Goal: Transaction & Acquisition: Purchase product/service

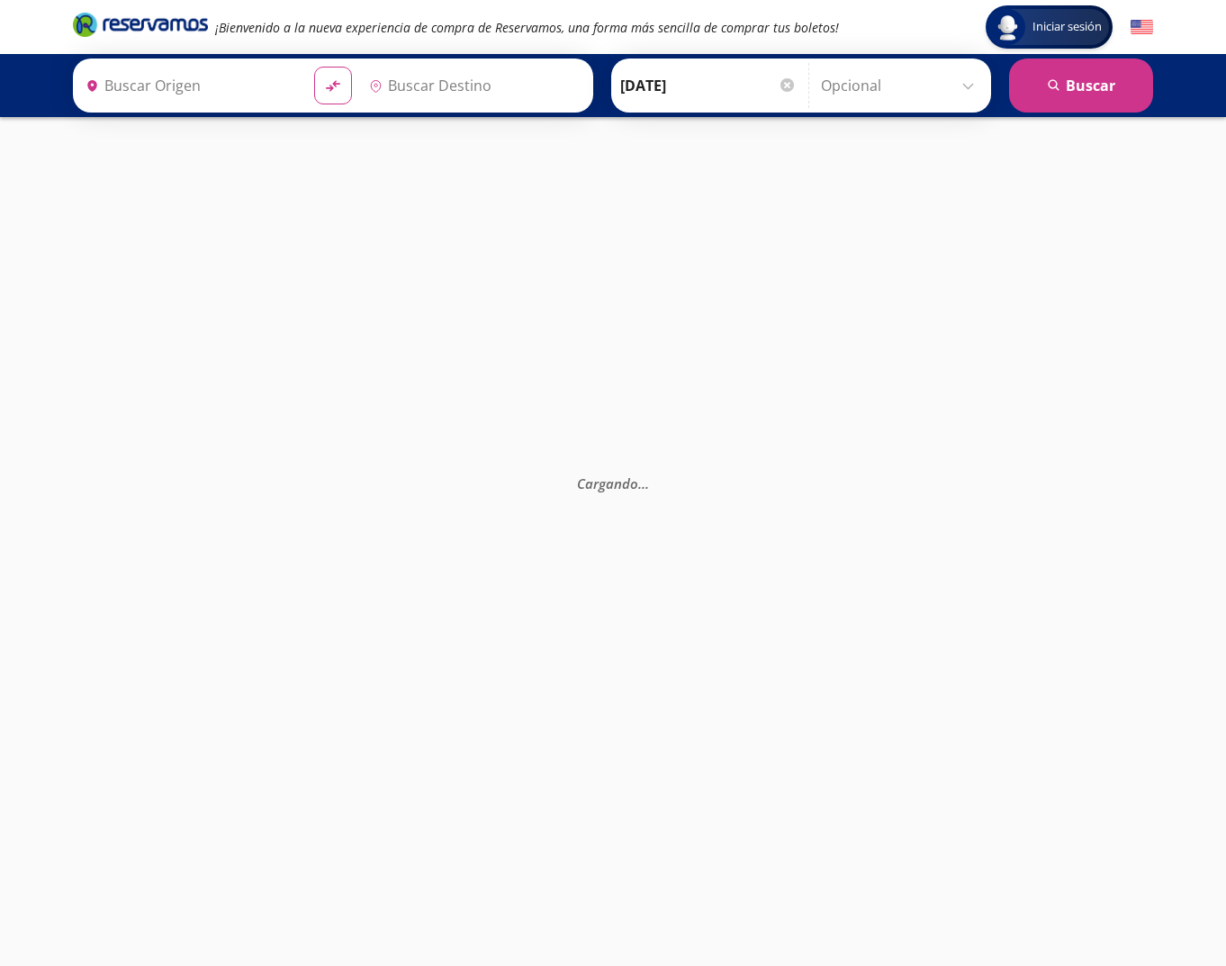
type input "Ciudad de México, Distrito Federal"
type input "Guadalajara, Jalisco"
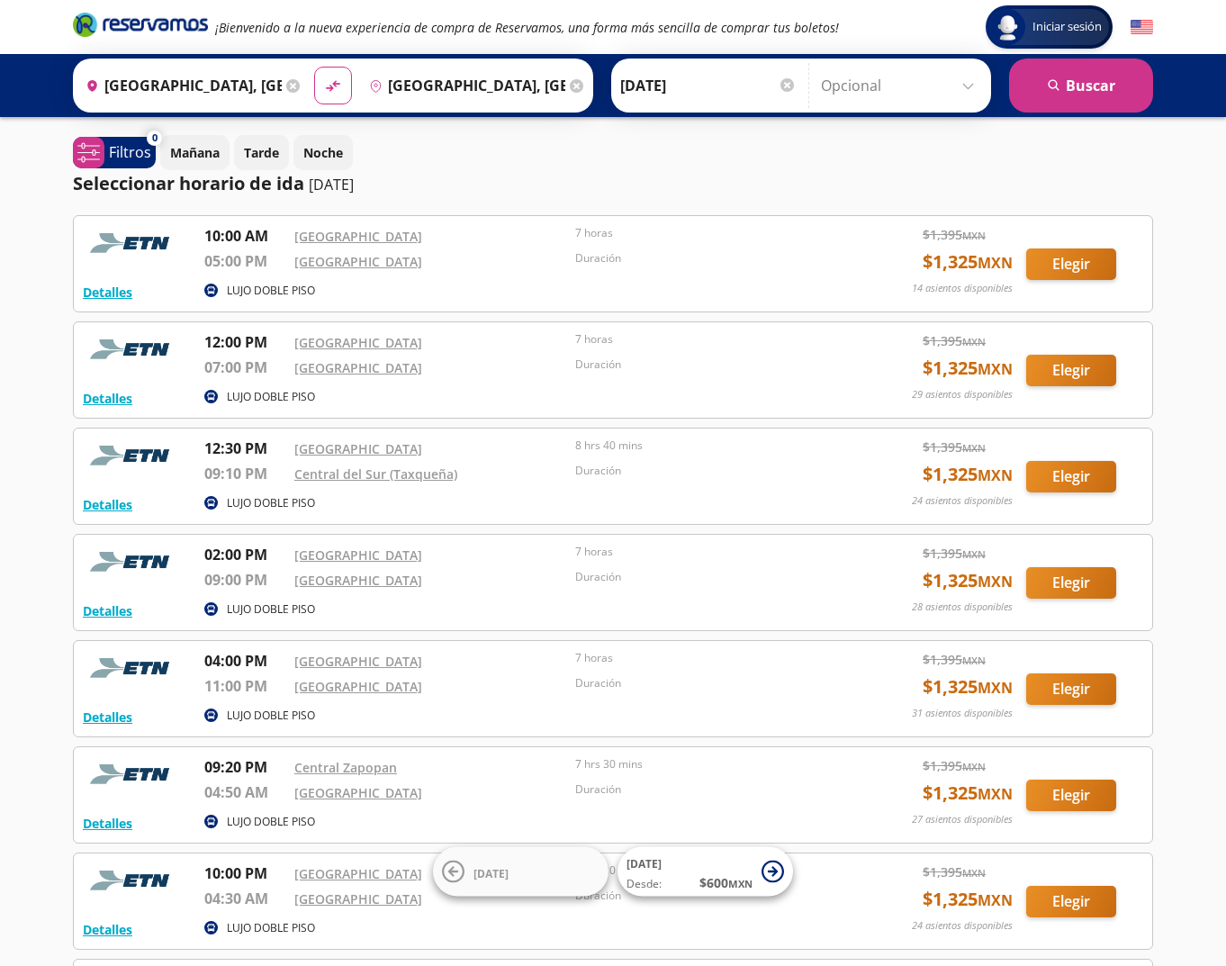
click at [877, 177] on div "Seleccionar horario de ida 10-sep-25" at bounding box center [613, 183] width 1080 height 27
drag, startPoint x: 572, startPoint y: 363, endPoint x: 656, endPoint y: 366, distance: 83.8
click at [656, 366] on div "12:00 PM Central Nueva 07:00 PM Central del Norte 7 horas Duración" at bounding box center [525, 357] width 642 height 53
click at [114, 398] on button "Detalles" at bounding box center [107, 398] width 49 height 19
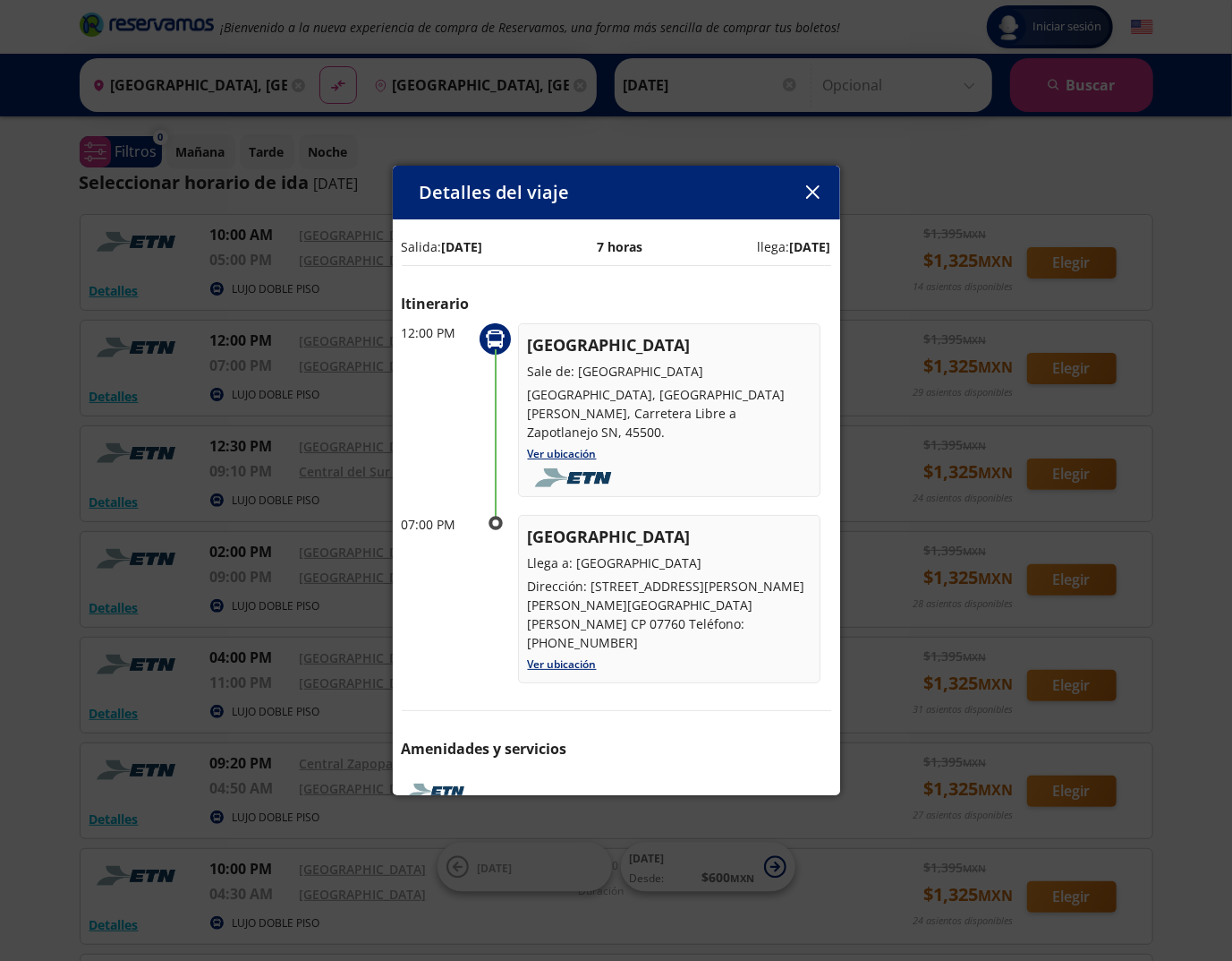
drag, startPoint x: 443, startPoint y: 245, endPoint x: 520, endPoint y: 246, distance: 77.0
click at [520, 246] on div "Salida: 10 Sep 25 7 horas llega: 10 Sep 25" at bounding box center [616, 246] width 430 height 19
click at [1177, 204] on div "Detalles del viaje Salida: 10 Sep 25 7 horas llega: 10 Sep 25 Itinerario 12:00 …" at bounding box center [616, 480] width 1232 height 961
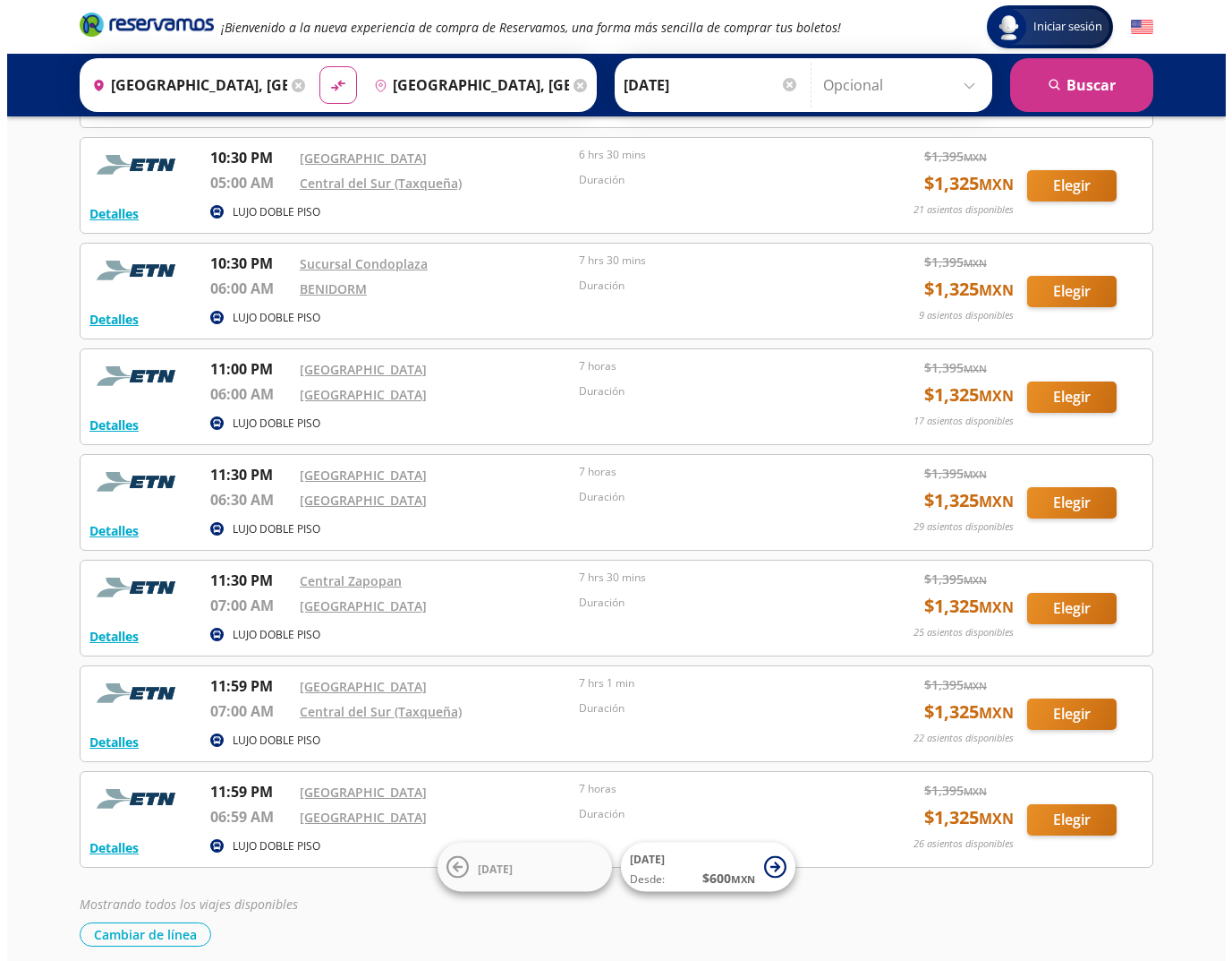
scroll to position [881, 0]
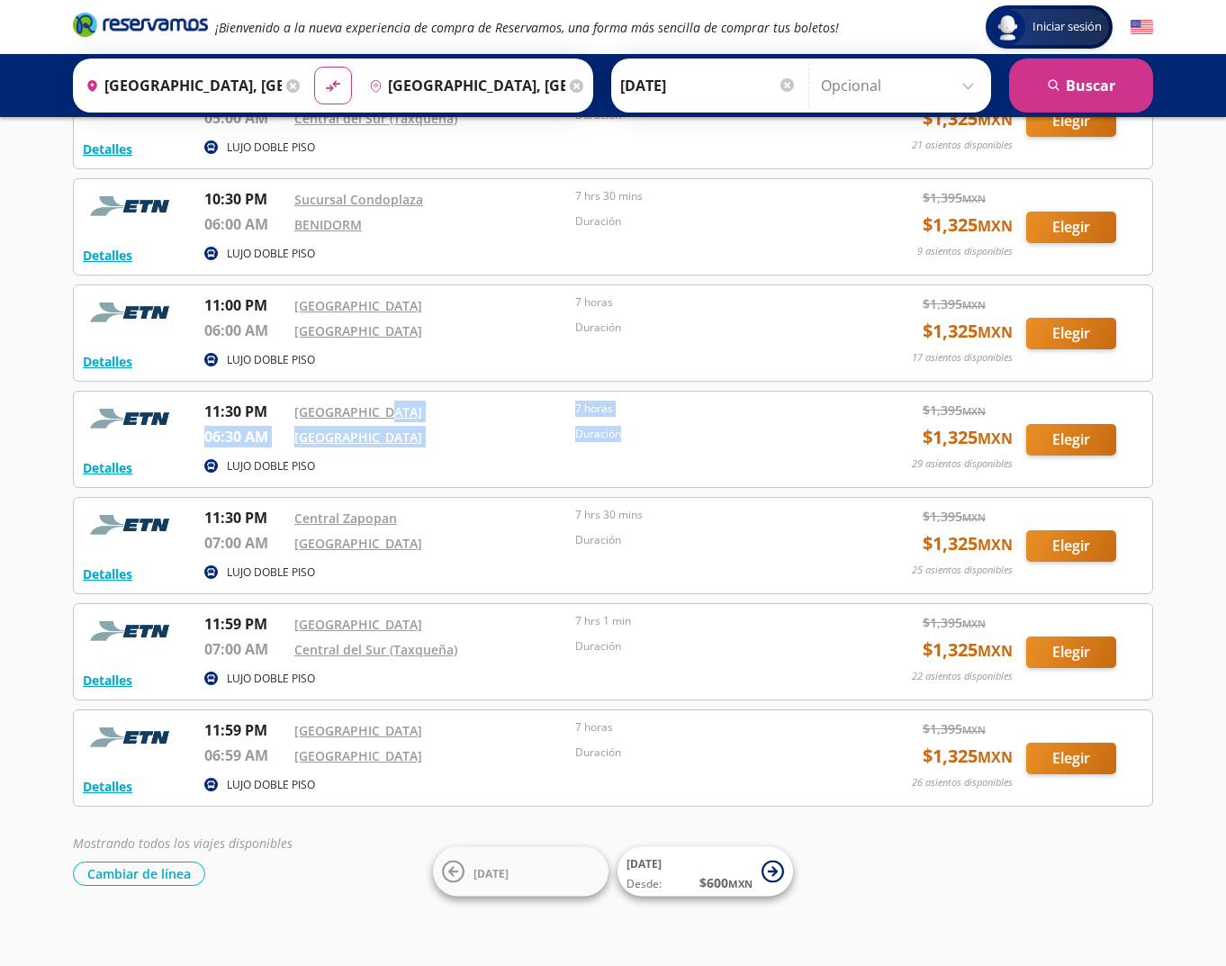
drag, startPoint x: 570, startPoint y: 397, endPoint x: 652, endPoint y: 442, distance: 94.2
click at [652, 442] on div "11:30 PM Central Nueva 06:30 AM Central del Norte 7 horas Duración" at bounding box center [525, 426] width 642 height 53
click at [110, 463] on button "Detalles" at bounding box center [107, 467] width 49 height 19
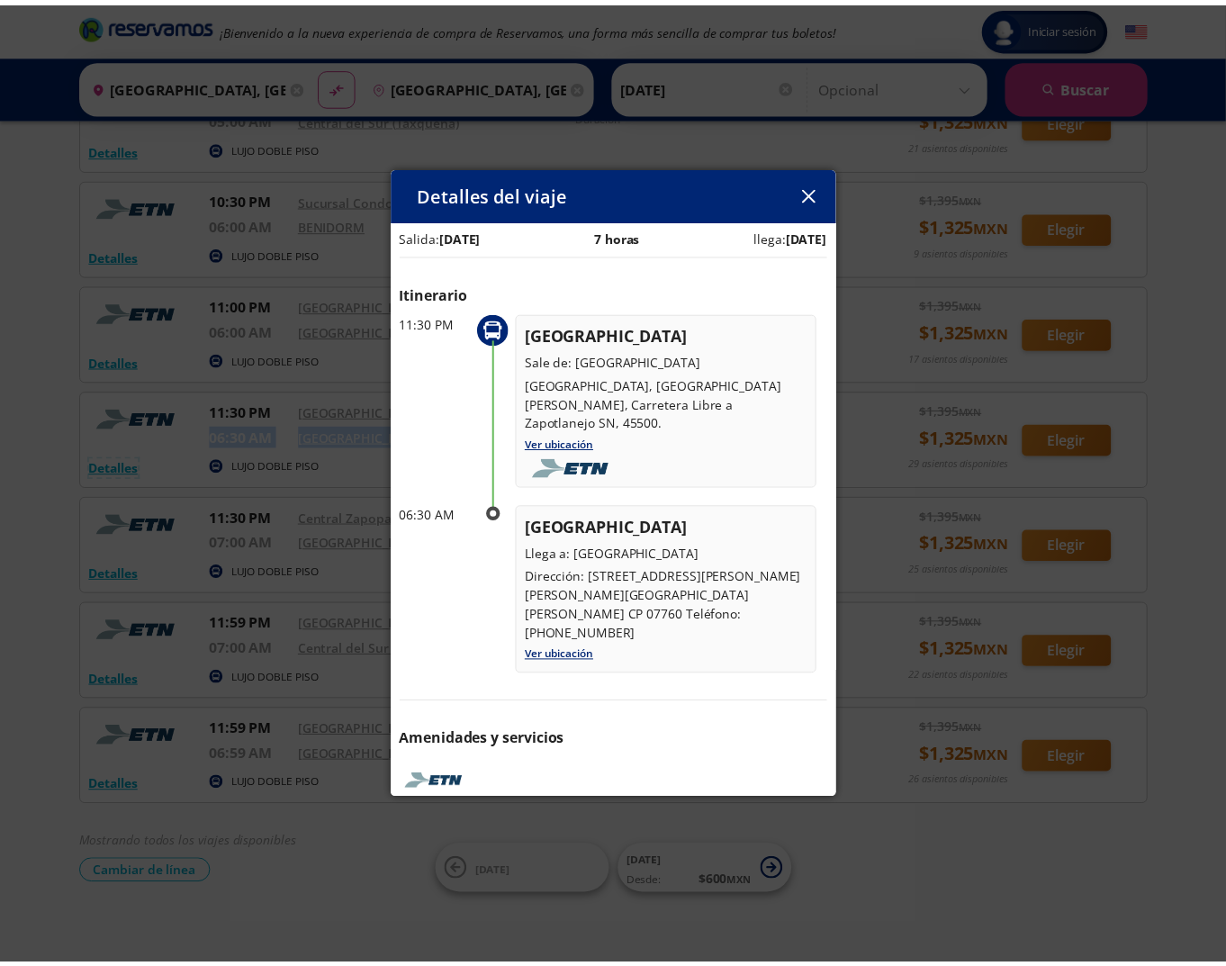
scroll to position [0, 0]
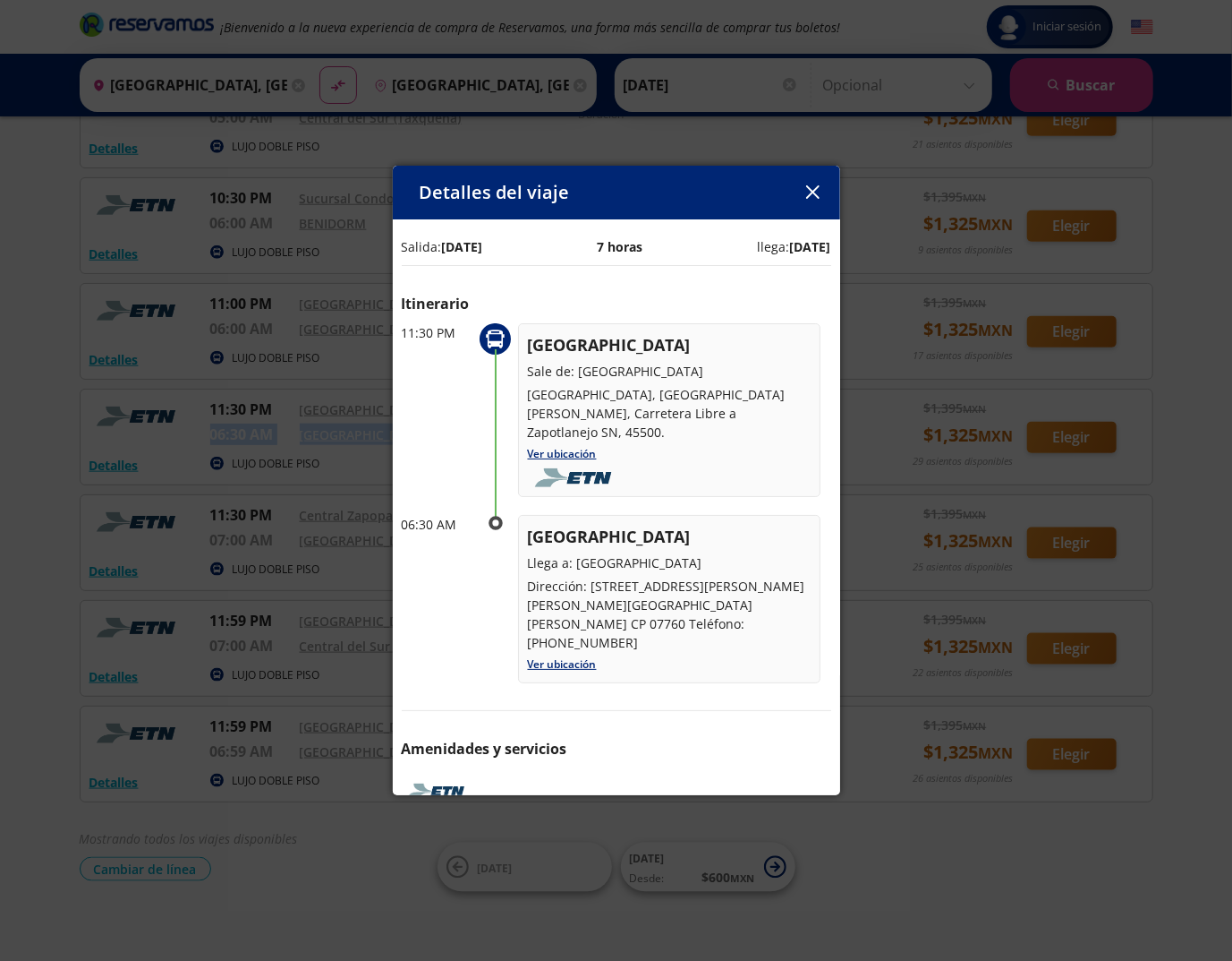
click at [810, 196] on icon "button" at bounding box center [812, 191] width 13 height 13
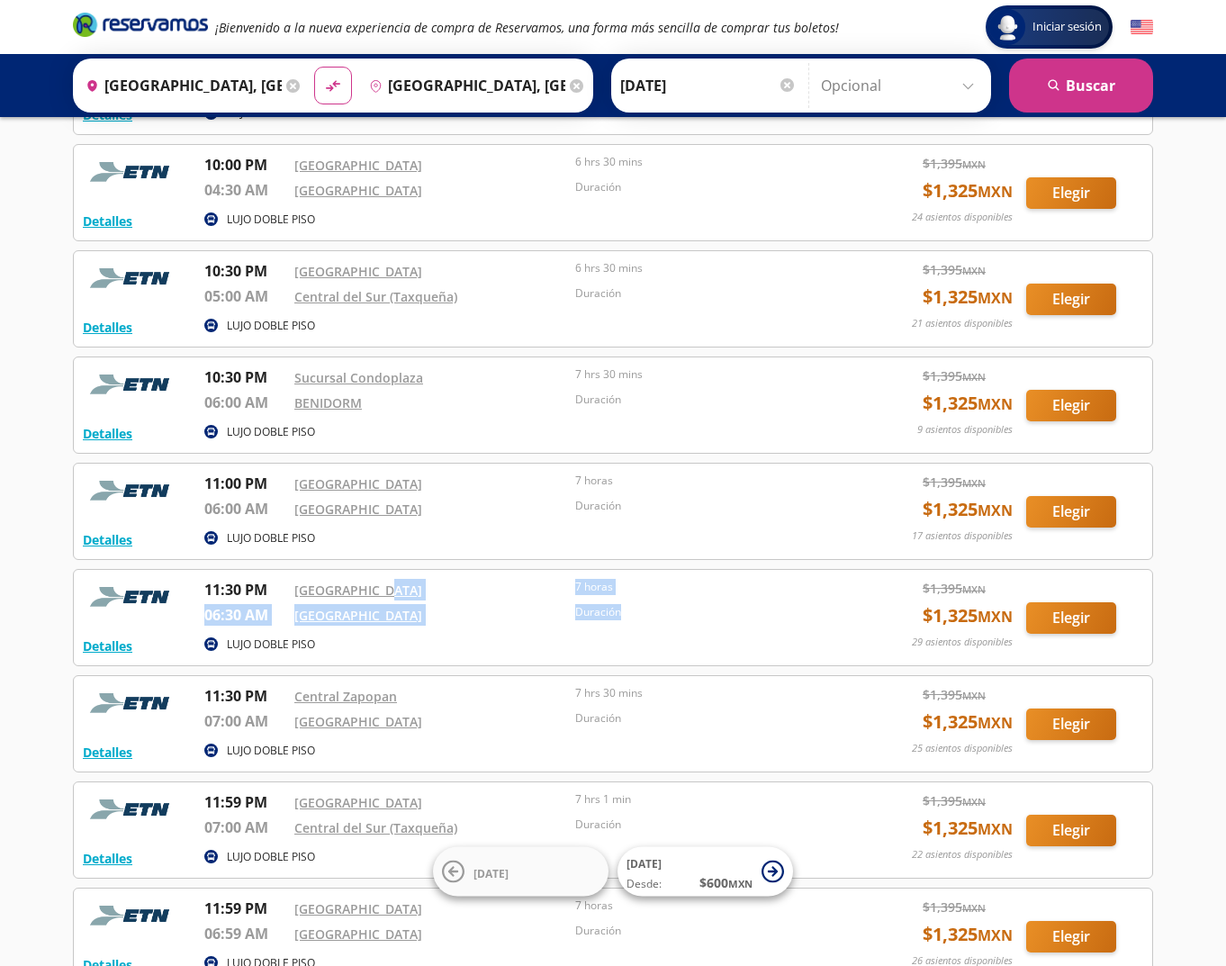
scroll to position [706, 0]
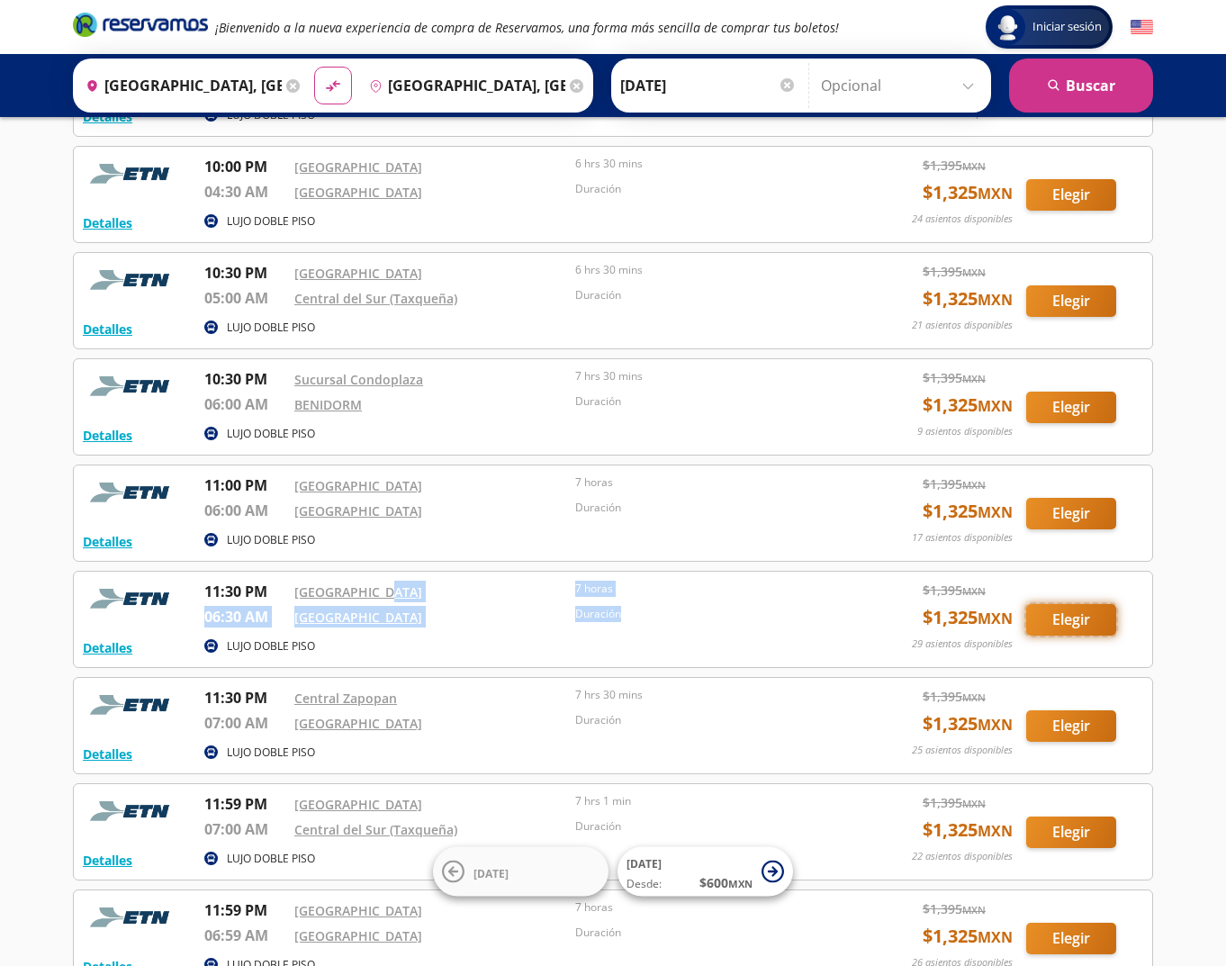
click at [1087, 617] on button "Elegir" at bounding box center [1071, 619] width 90 height 31
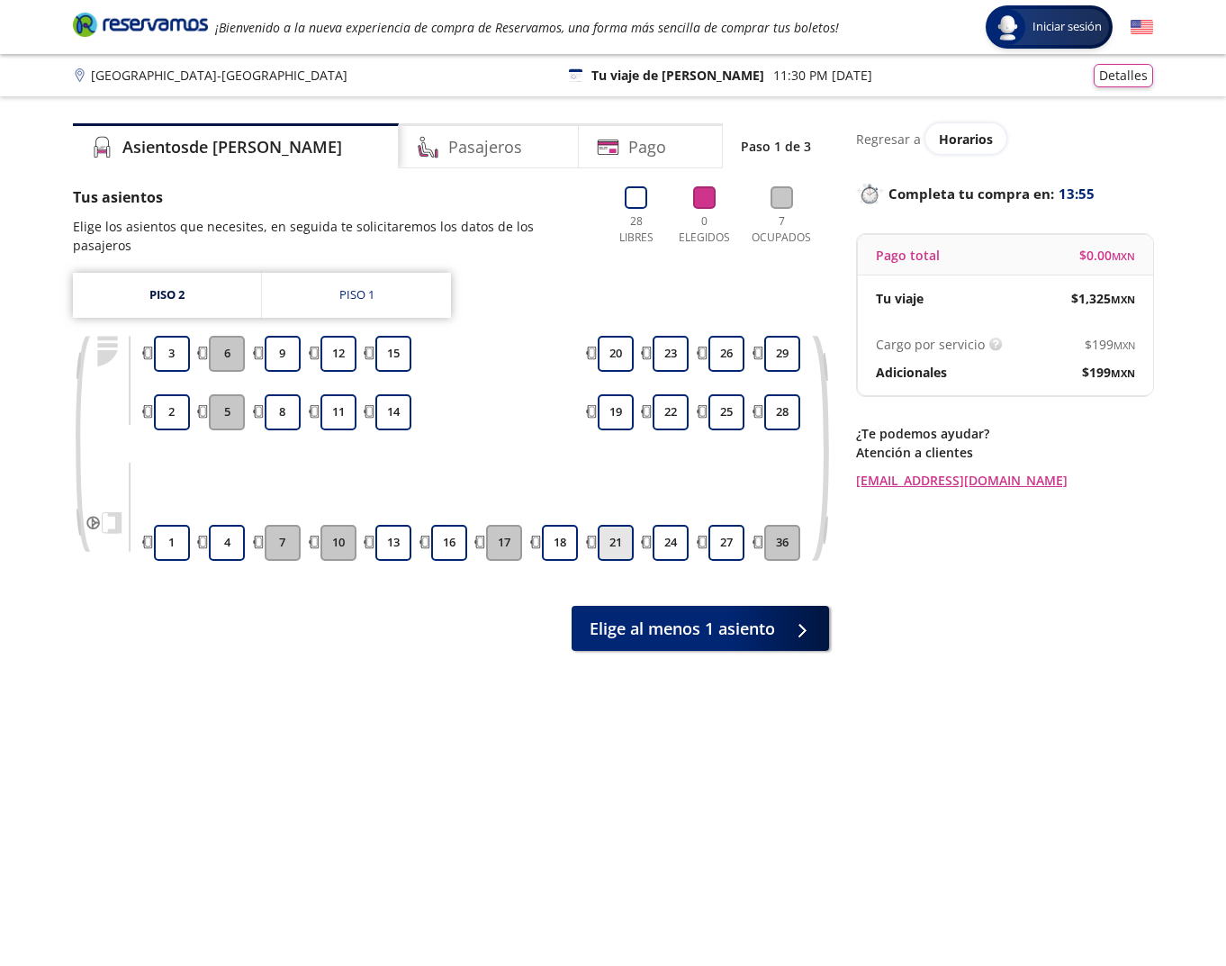
click at [619, 534] on button "21" at bounding box center [616, 543] width 36 height 36
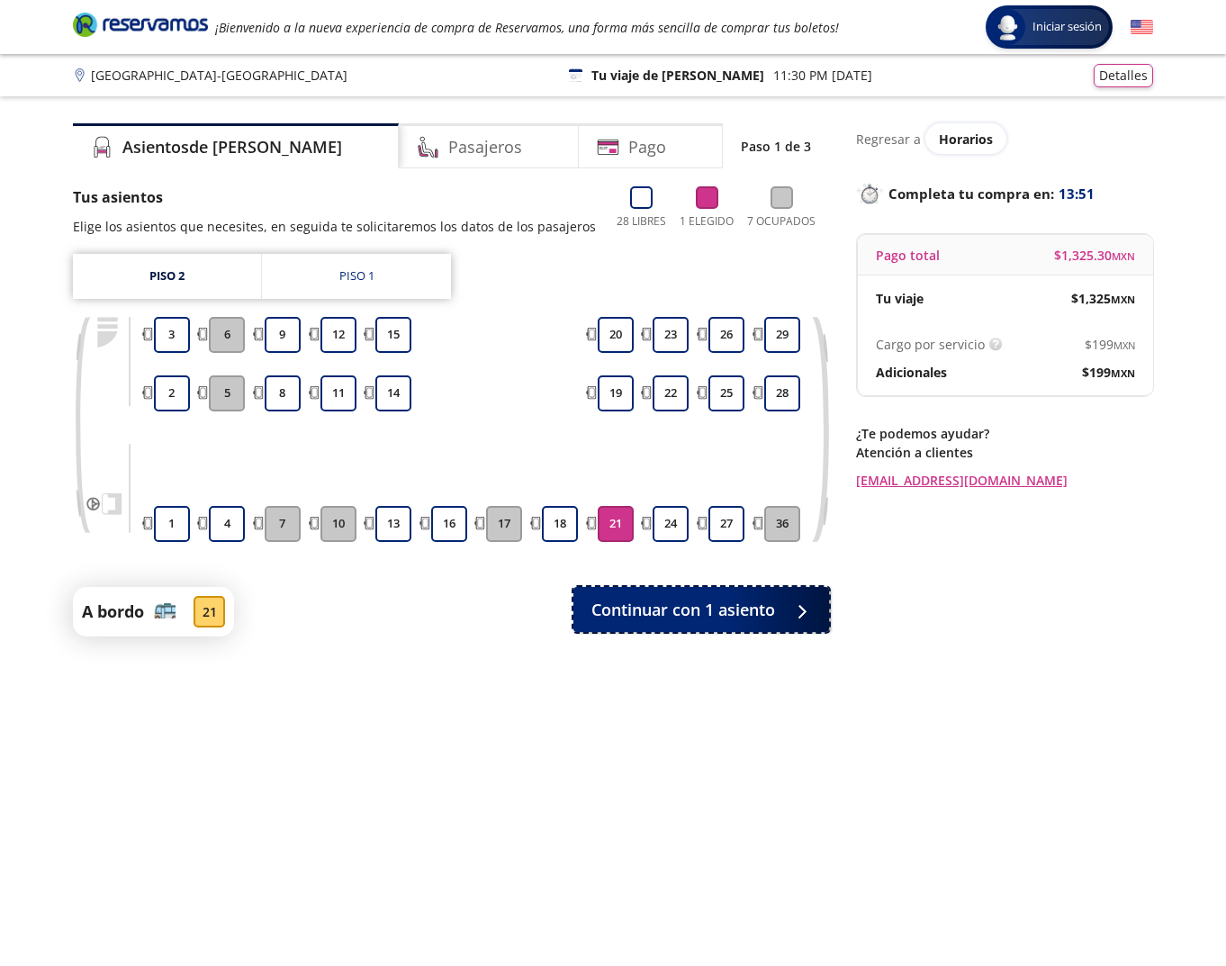
click at [673, 628] on button "Continuar con 1 asiento" at bounding box center [701, 609] width 256 height 45
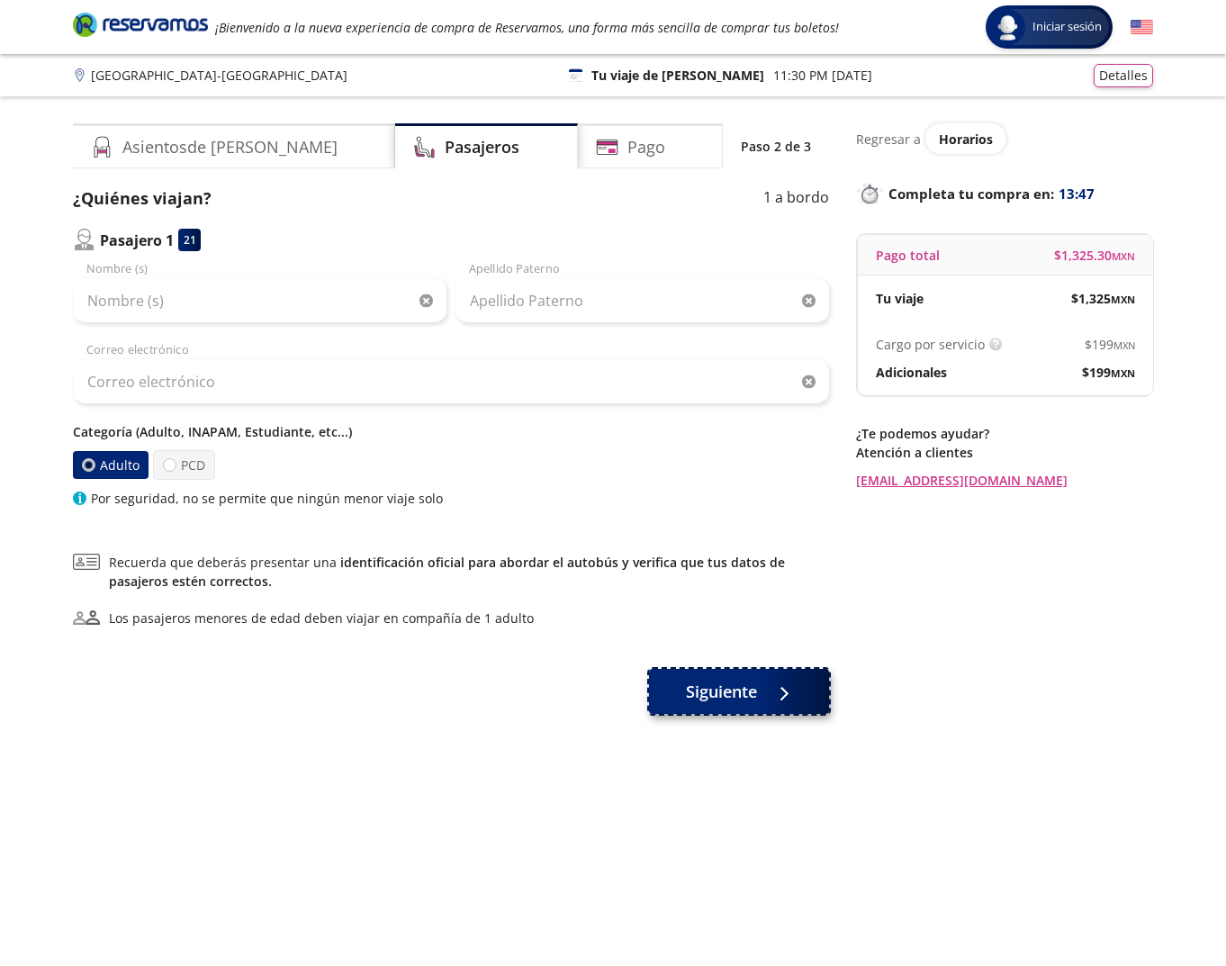
click at [712, 704] on button "Siguiente" at bounding box center [739, 691] width 180 height 45
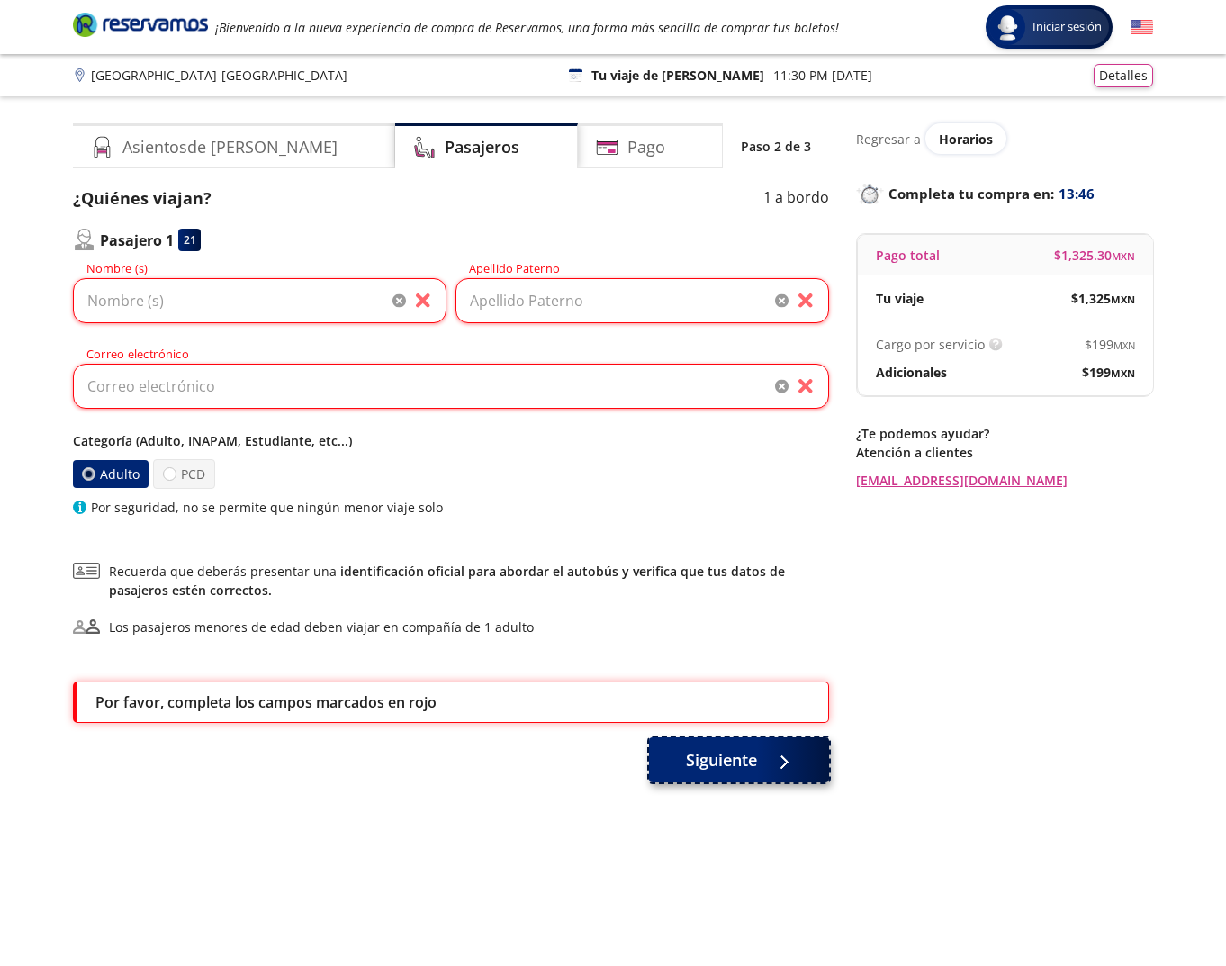
scroll to position [95, 0]
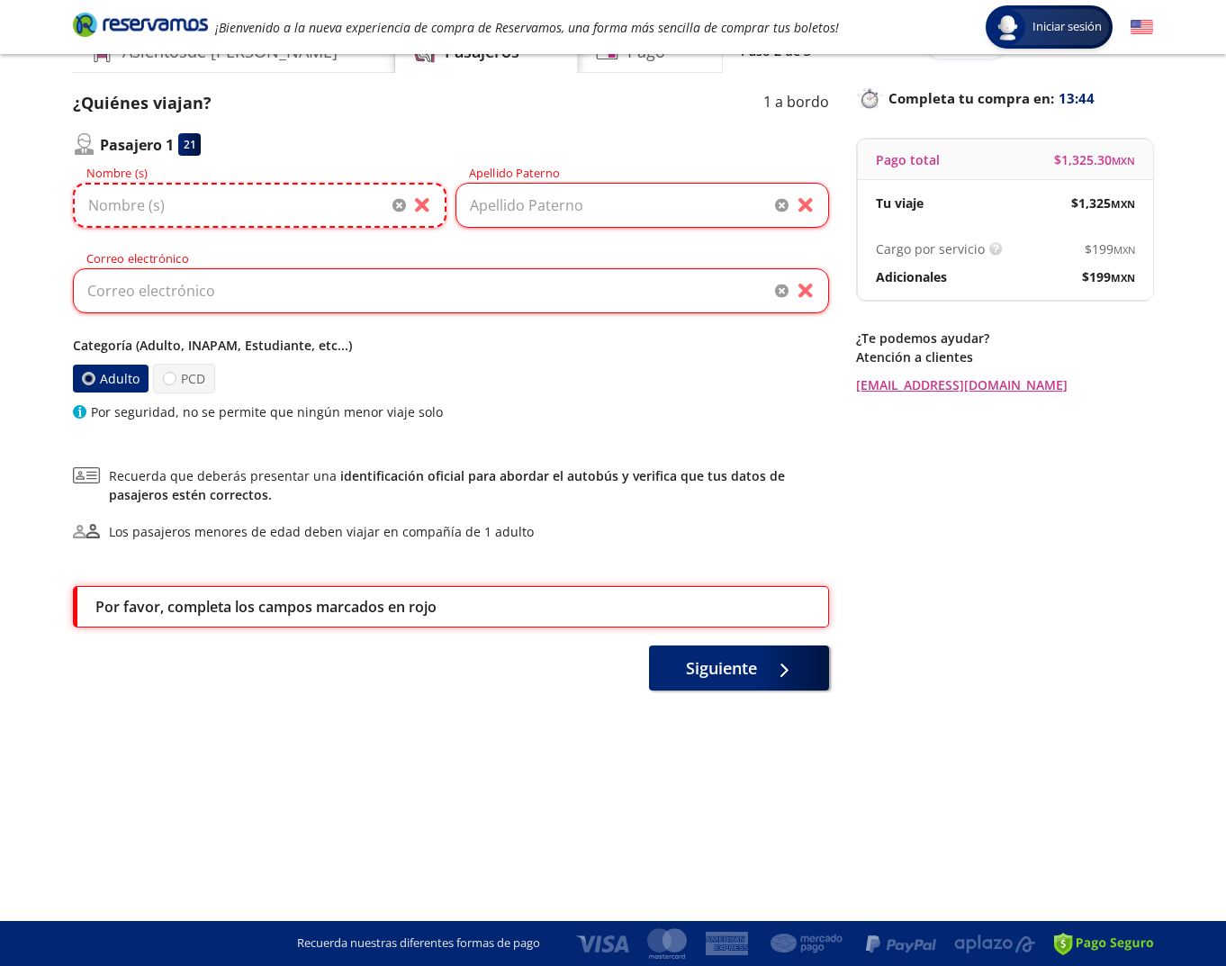
click at [238, 216] on input "Nombre (s)" at bounding box center [259, 205] width 373 height 45
type input "I"
click at [1057, 29] on span "Iniciar sesión" at bounding box center [1067, 27] width 84 height 18
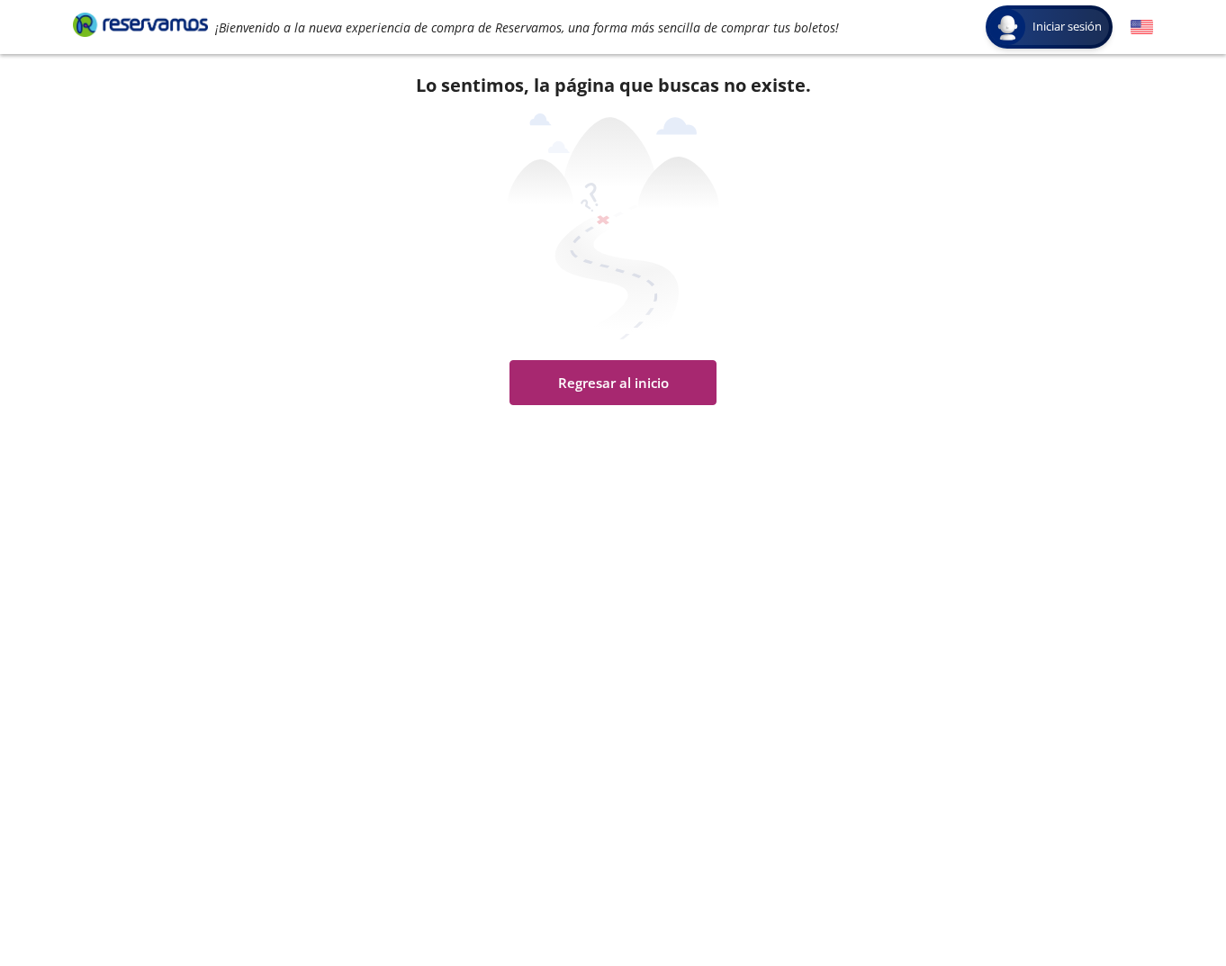
click at [647, 391] on button "Regresar al inicio" at bounding box center [612, 382] width 207 height 45
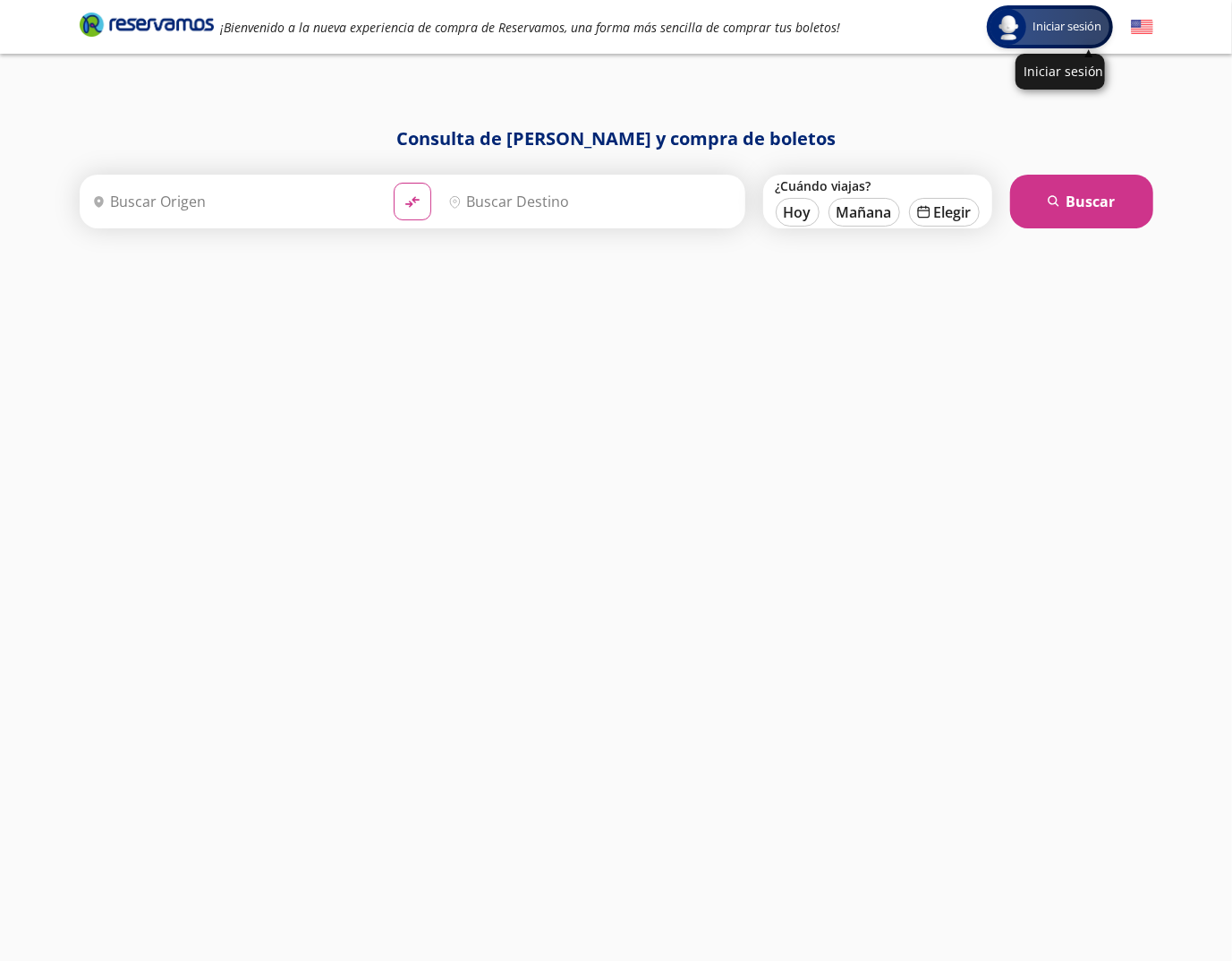
click at [1021, 16] on div at bounding box center [1008, 27] width 36 height 36
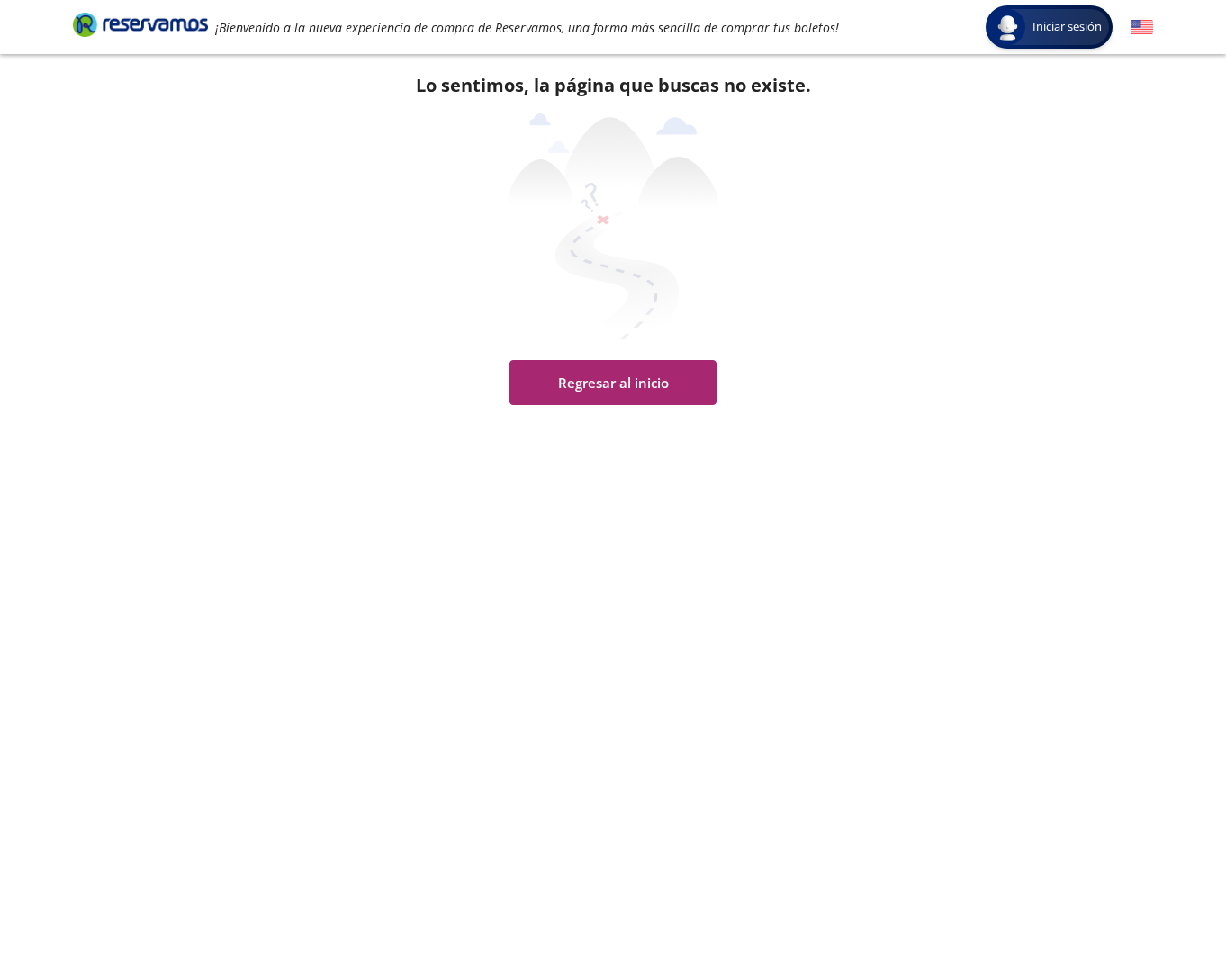
click at [623, 391] on button "Regresar al inicio" at bounding box center [612, 382] width 207 height 45
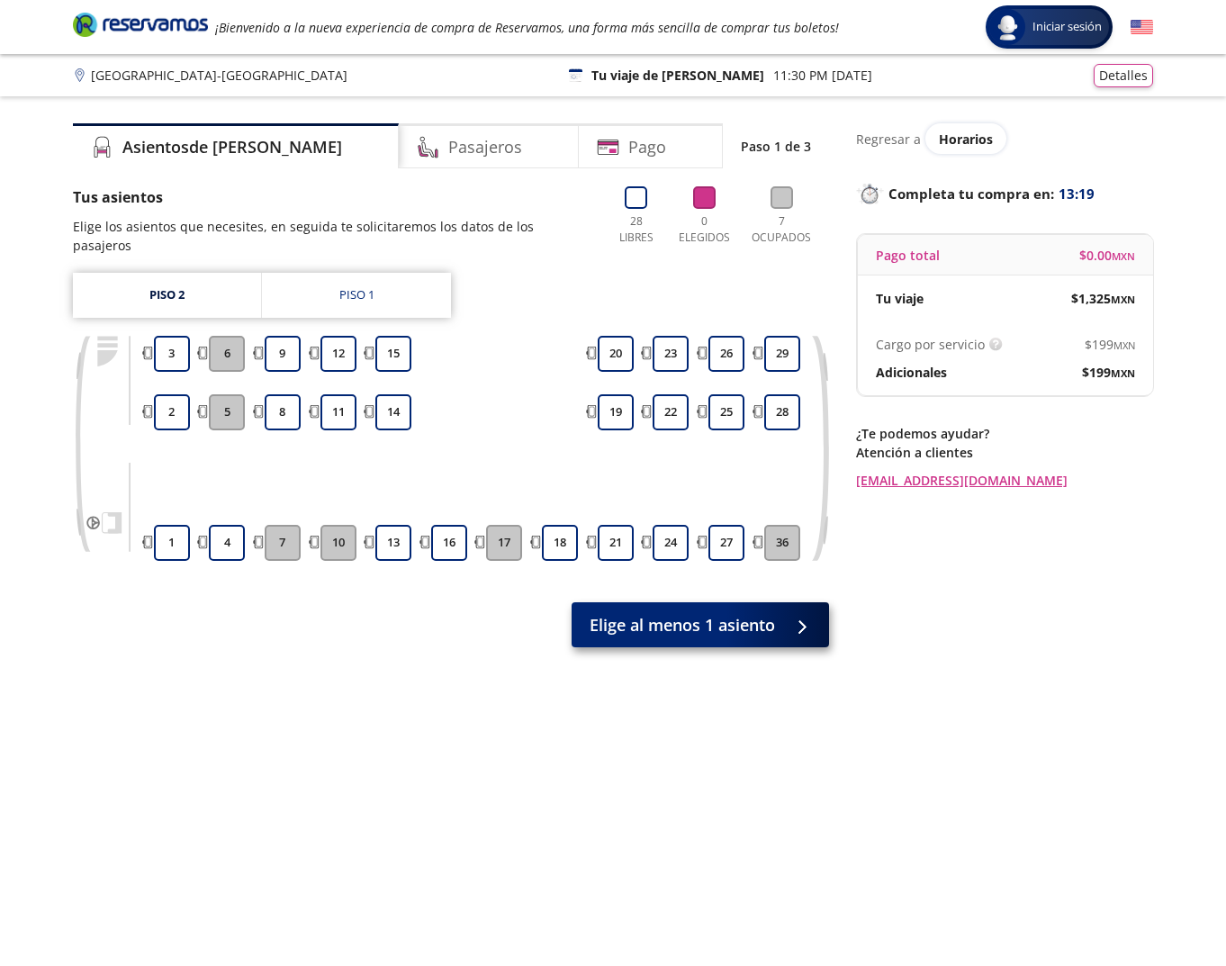
drag, startPoint x: 617, startPoint y: 525, endPoint x: 663, endPoint y: 609, distance: 96.2
click at [621, 526] on button "21" at bounding box center [616, 543] width 36 height 36
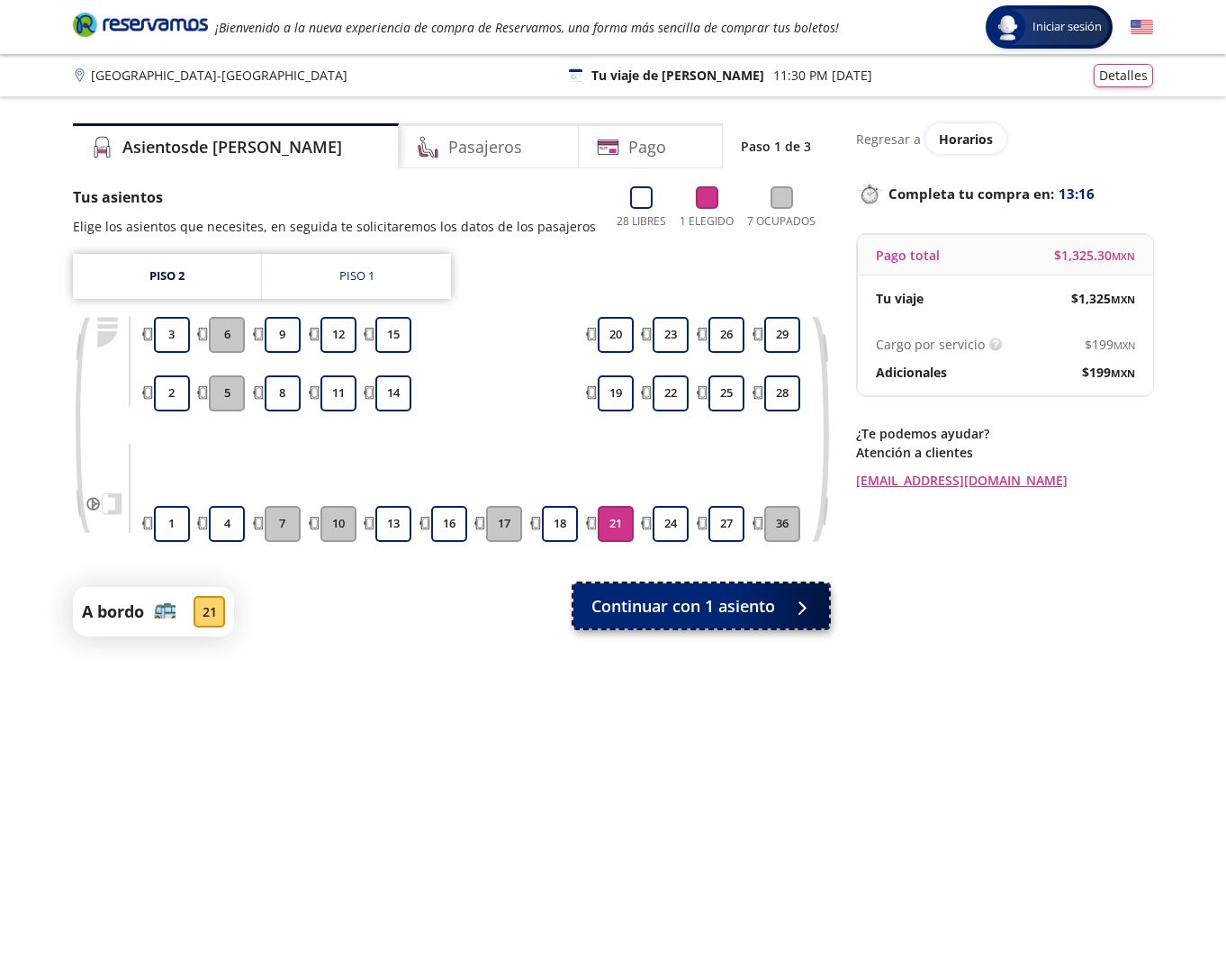
click at [715, 614] on span "Continuar con 1 asiento" at bounding box center [683, 606] width 184 height 24
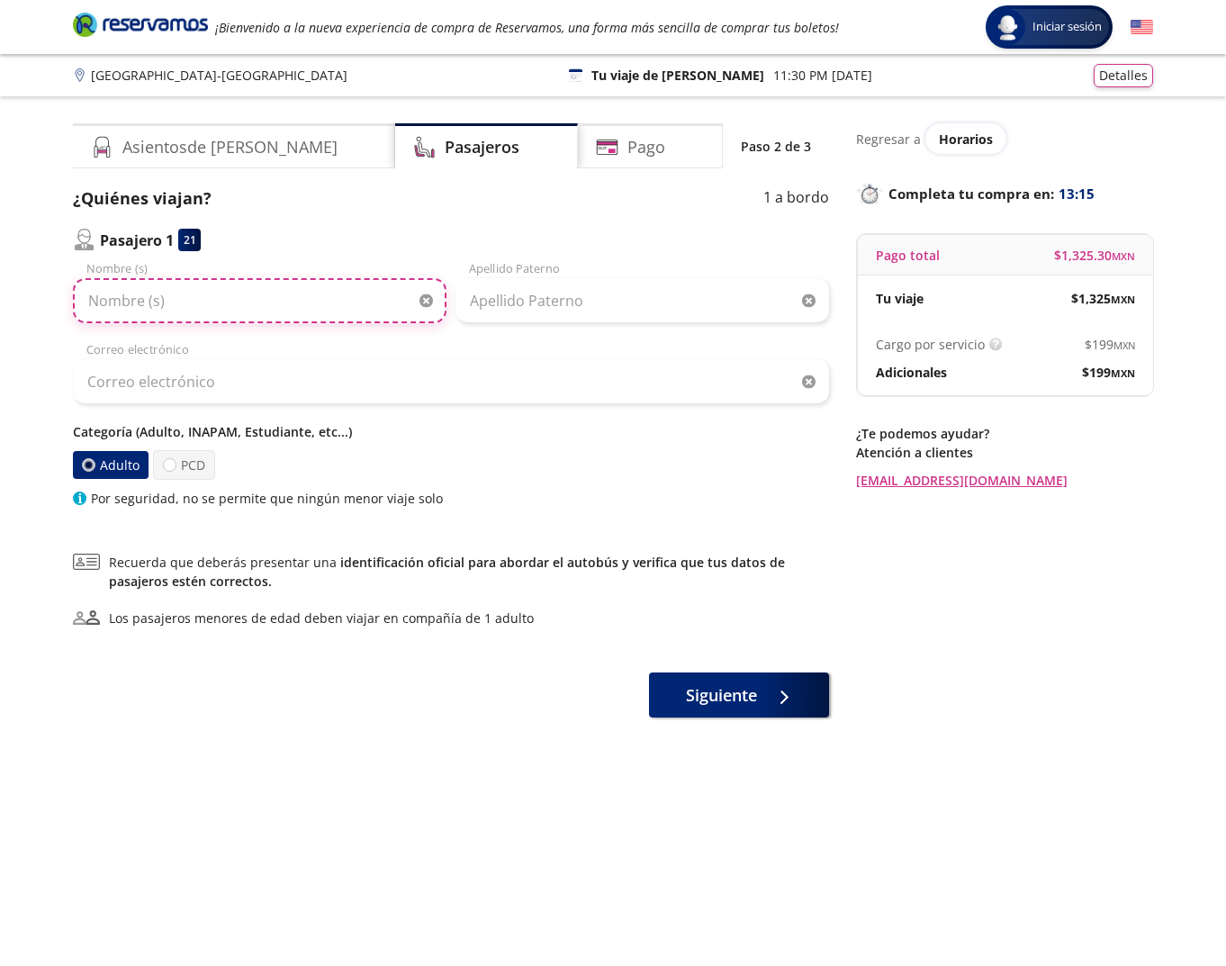
click at [212, 316] on input "Nombre (s)" at bounding box center [259, 300] width 373 height 45
type input "Isaias"
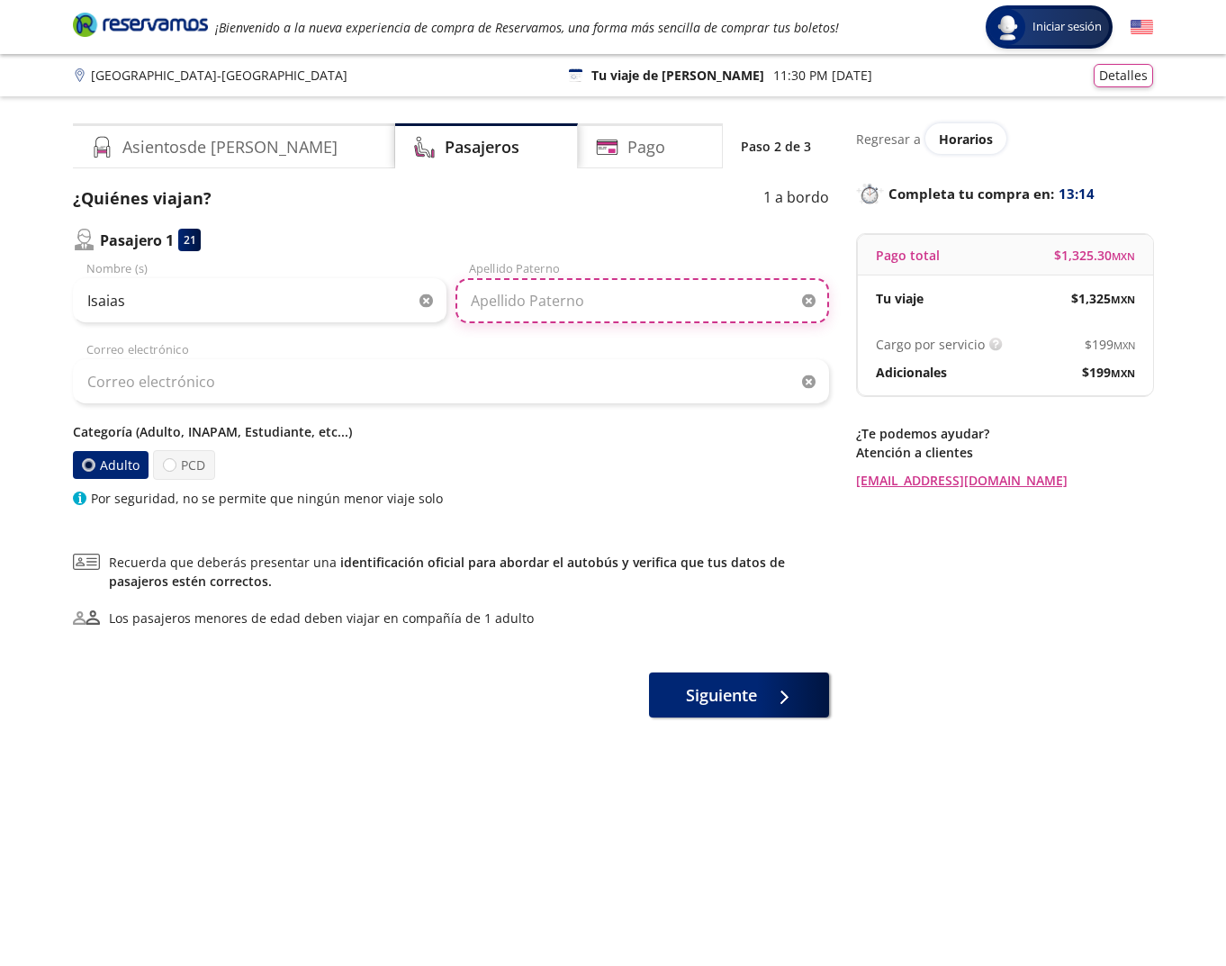
type input "[PERSON_NAME]"
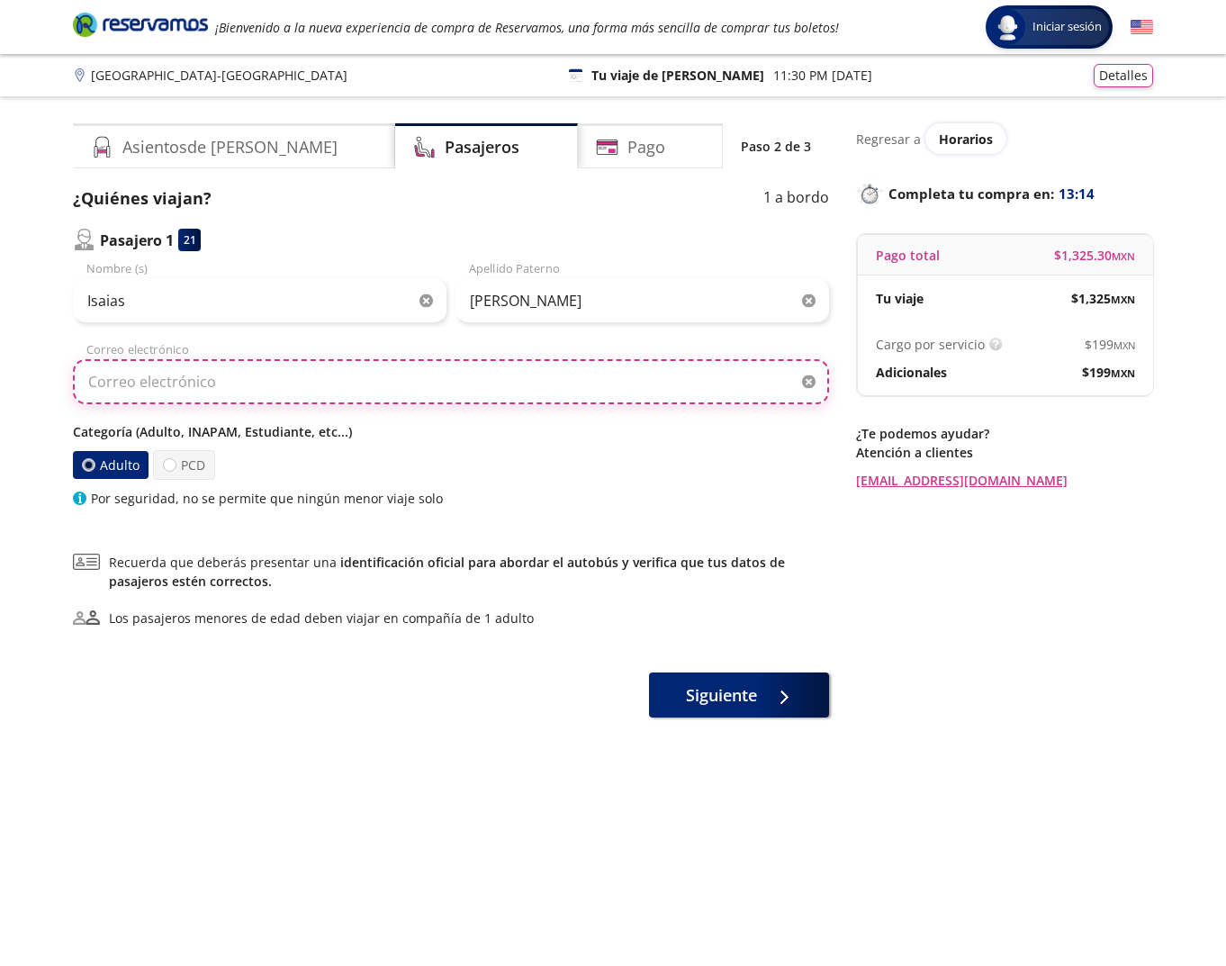
type input "[EMAIL_ADDRESS][DOMAIN_NAME]"
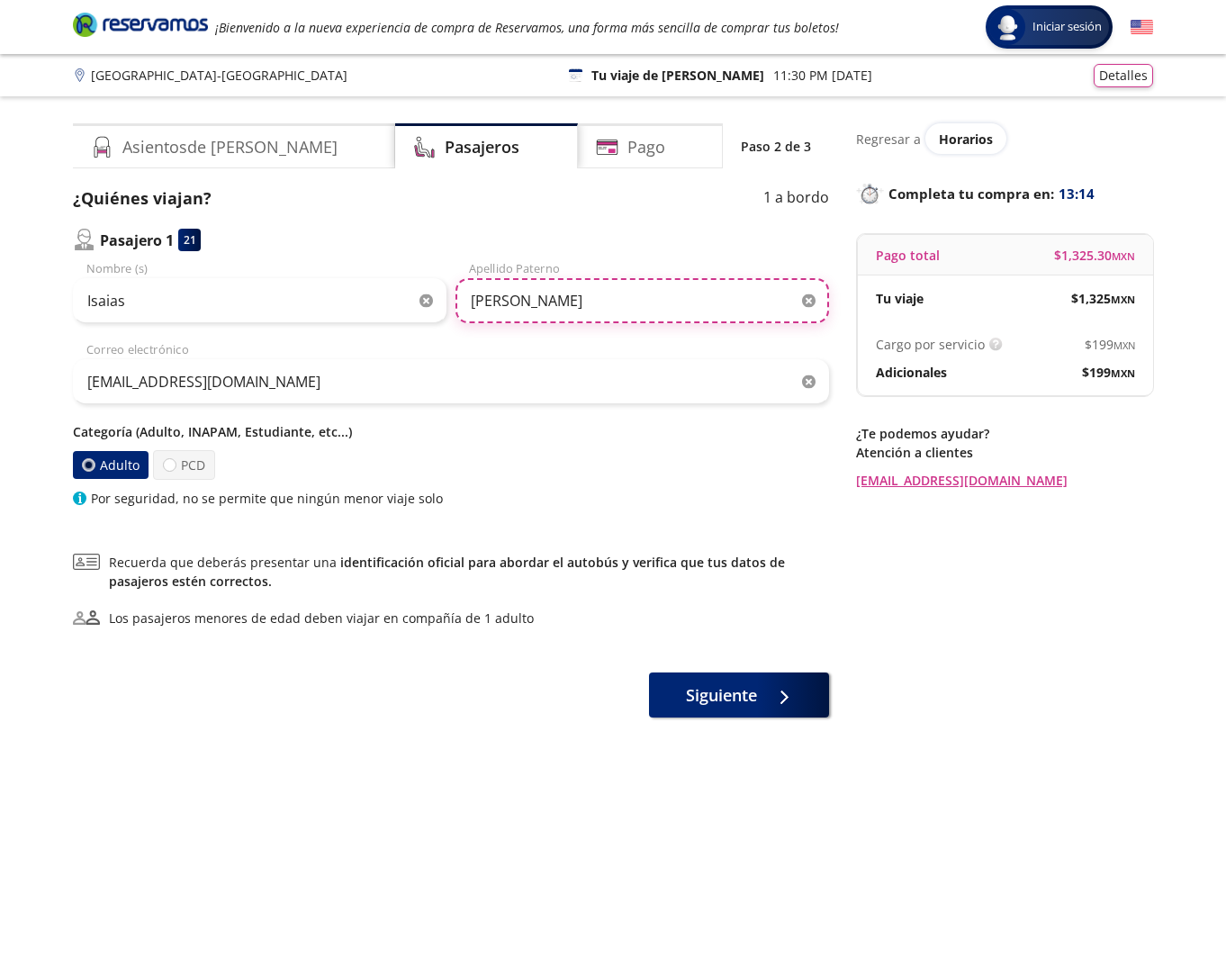
click at [576, 303] on input "[PERSON_NAME]" at bounding box center [641, 300] width 373 height 45
click at [556, 243] on div "Pasajero 1 21" at bounding box center [451, 240] width 756 height 22
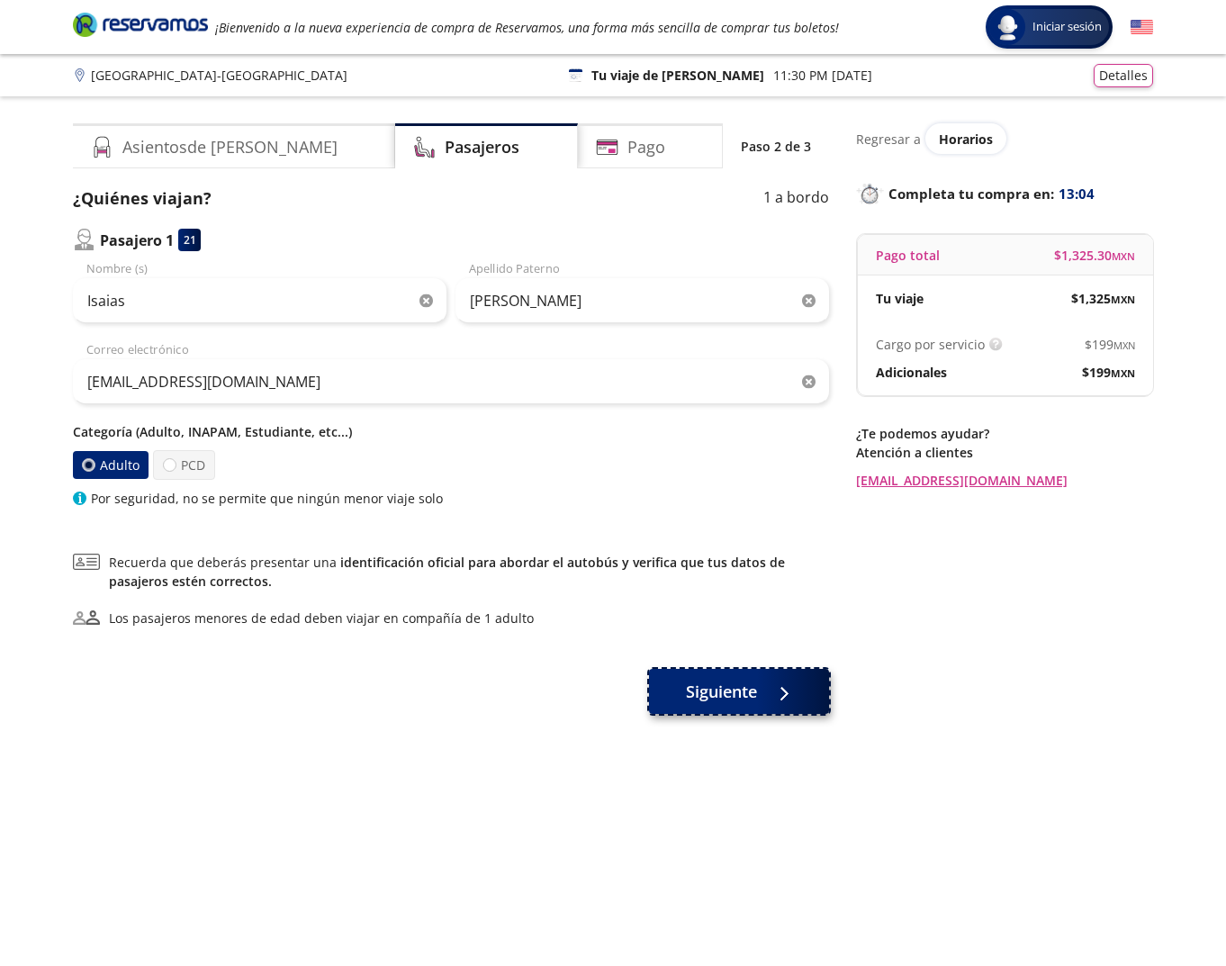
click at [734, 698] on span "Siguiente" at bounding box center [721, 691] width 71 height 24
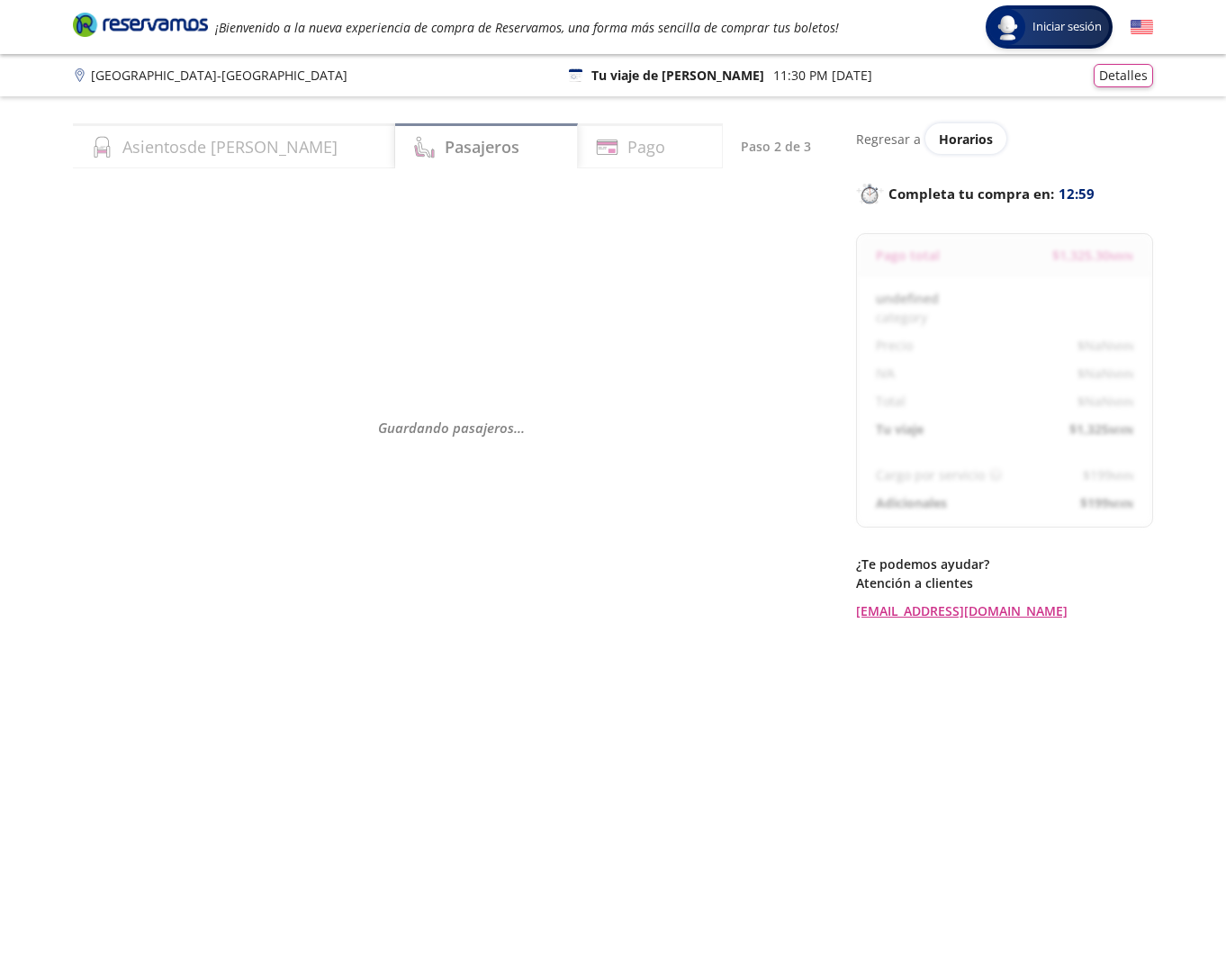
select select "MX"
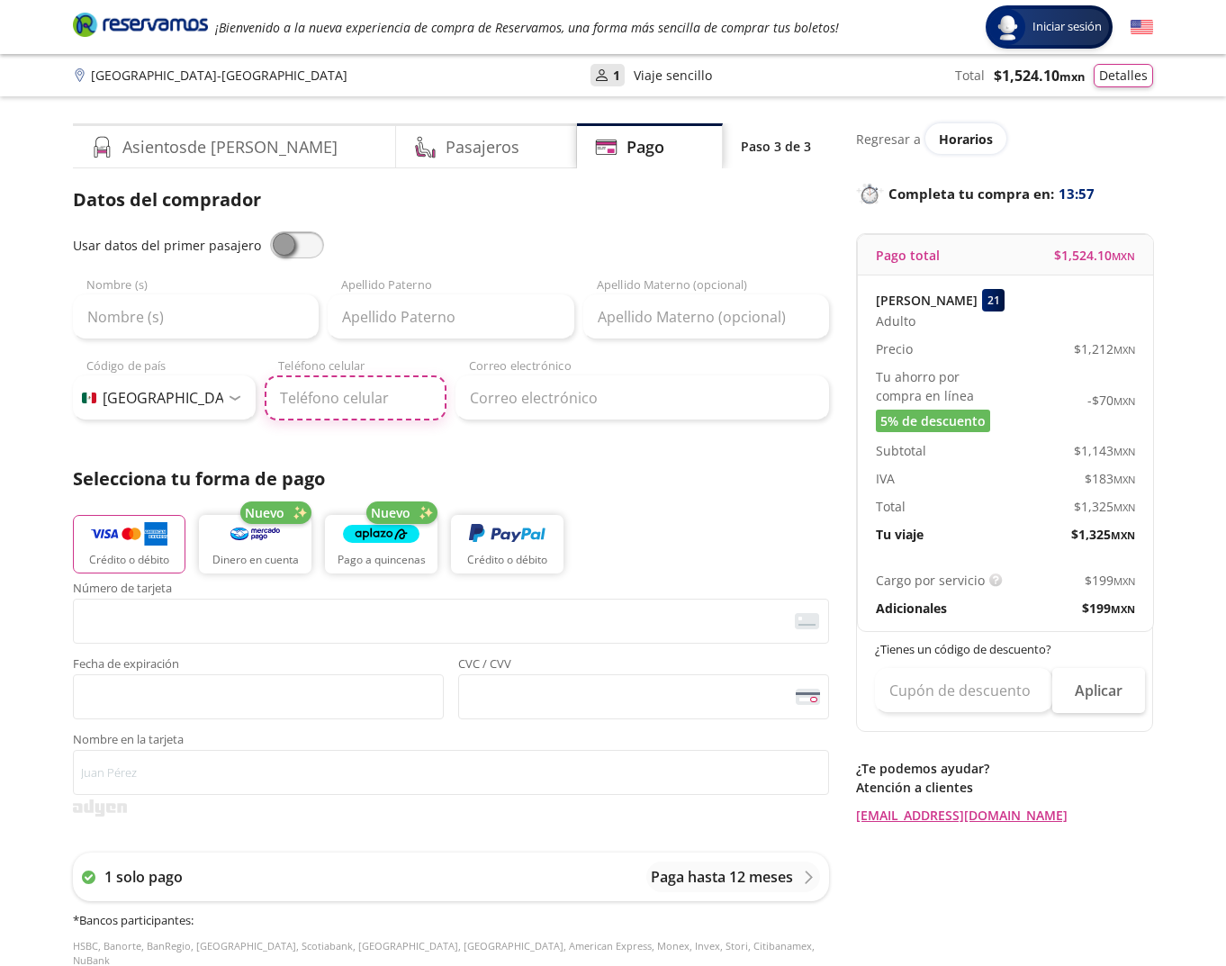
click at [391, 389] on input "Teléfono celular" at bounding box center [356, 397] width 183 height 45
type input "834 194 2442"
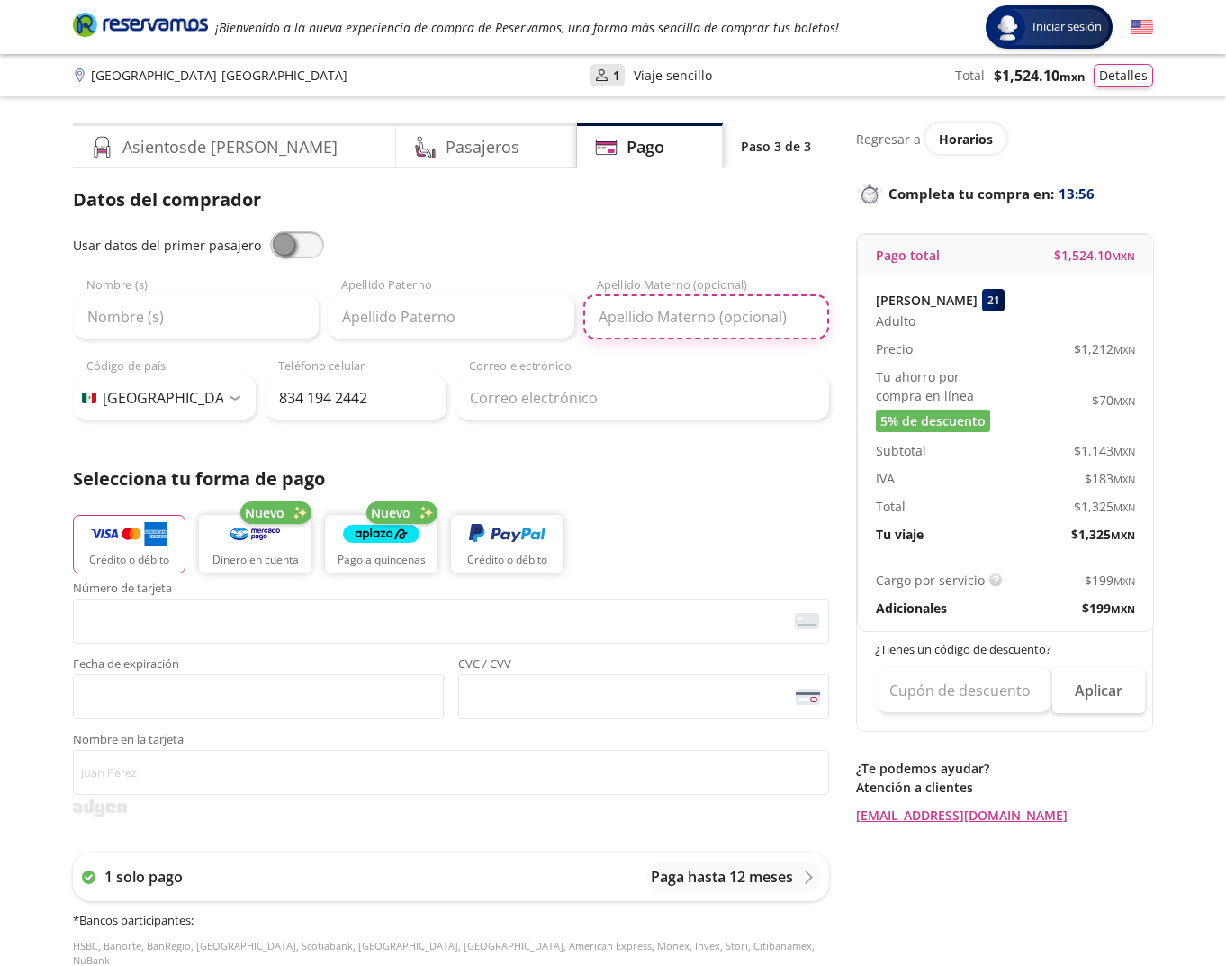
type input "[PERSON_NAME]"
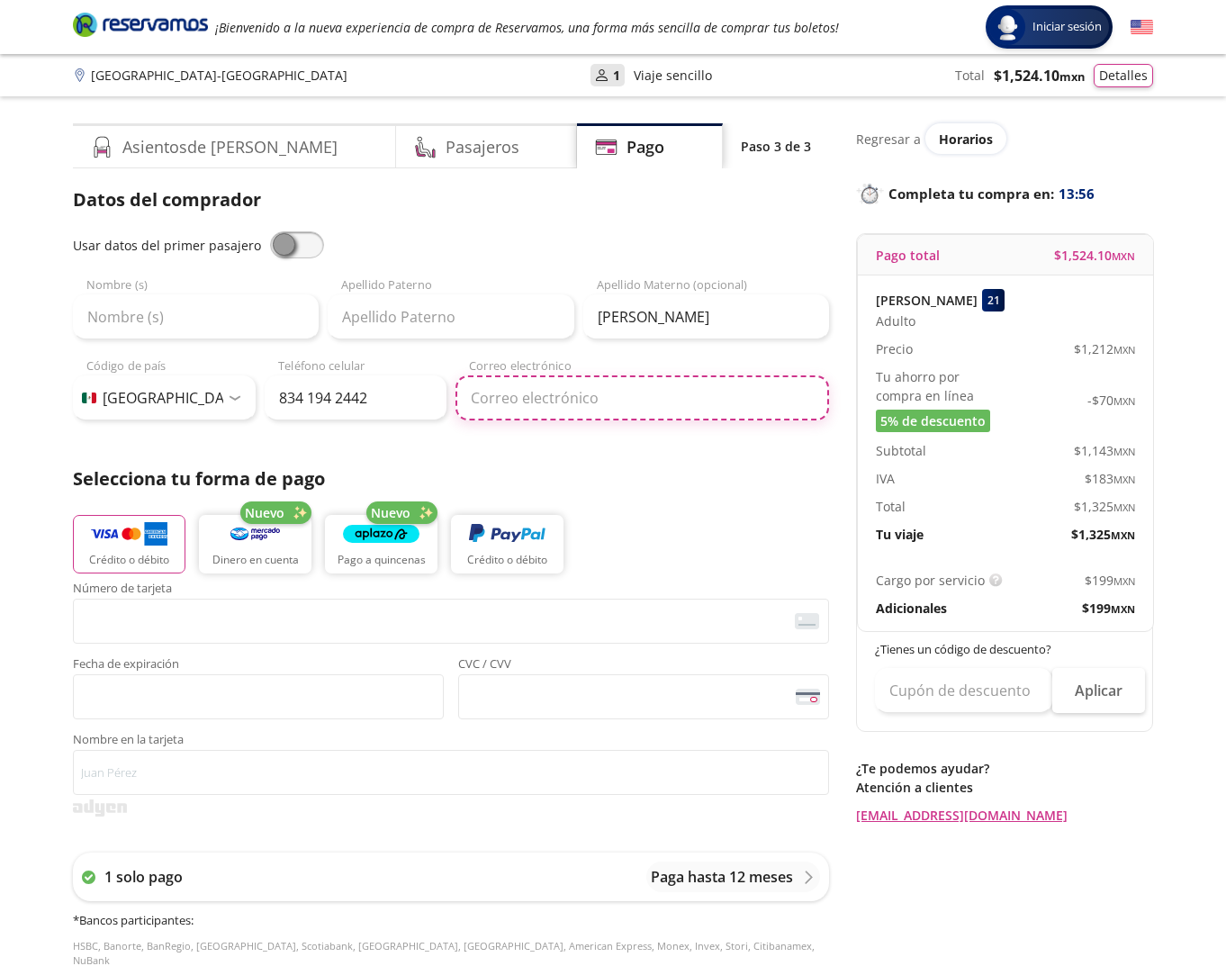
type input "[EMAIL_ADDRESS][DOMAIN_NAME]"
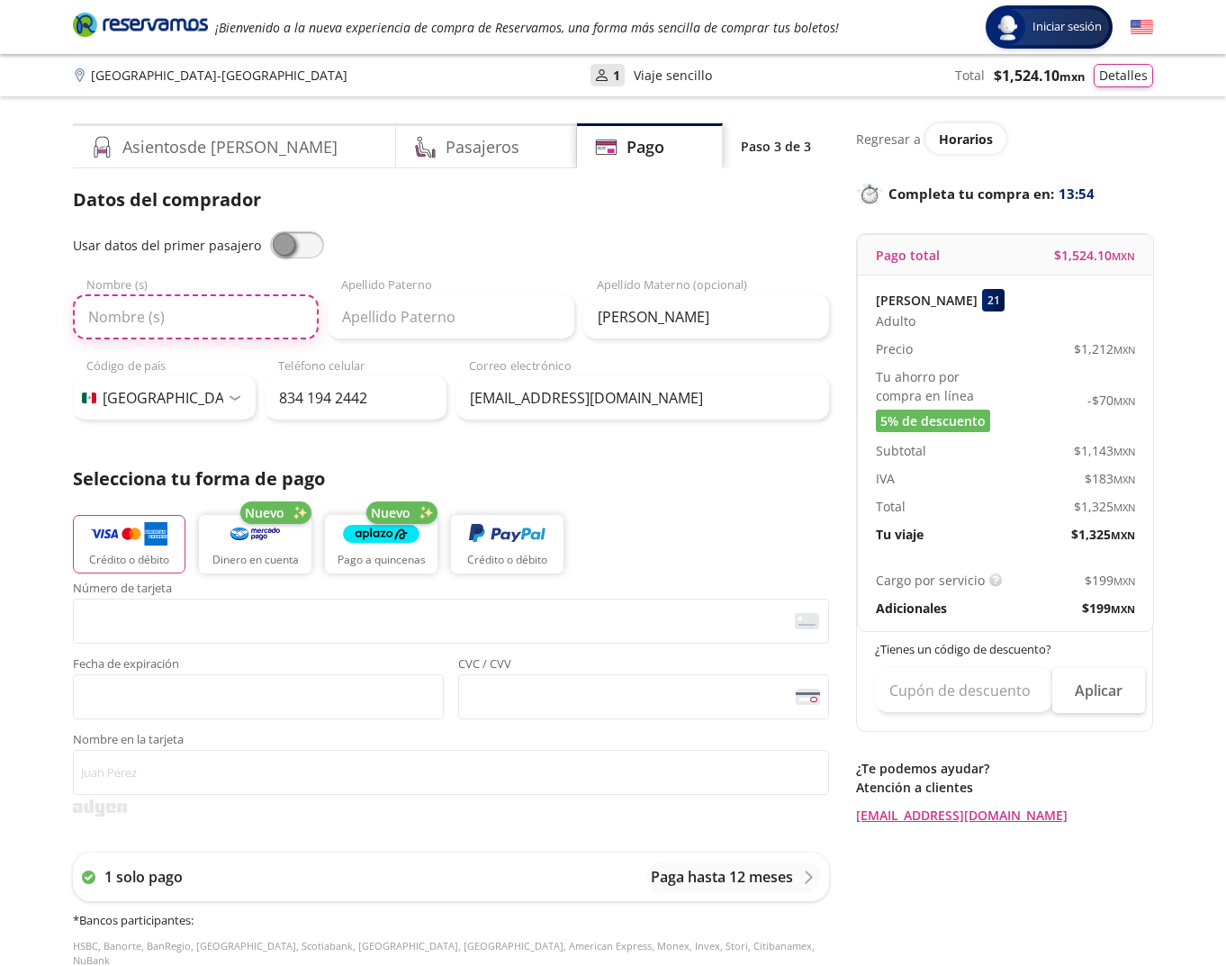
drag, startPoint x: 110, startPoint y: 331, endPoint x: 128, endPoint y: 334, distance: 18.2
click at [110, 331] on input "Nombre (s)" at bounding box center [196, 316] width 246 height 45
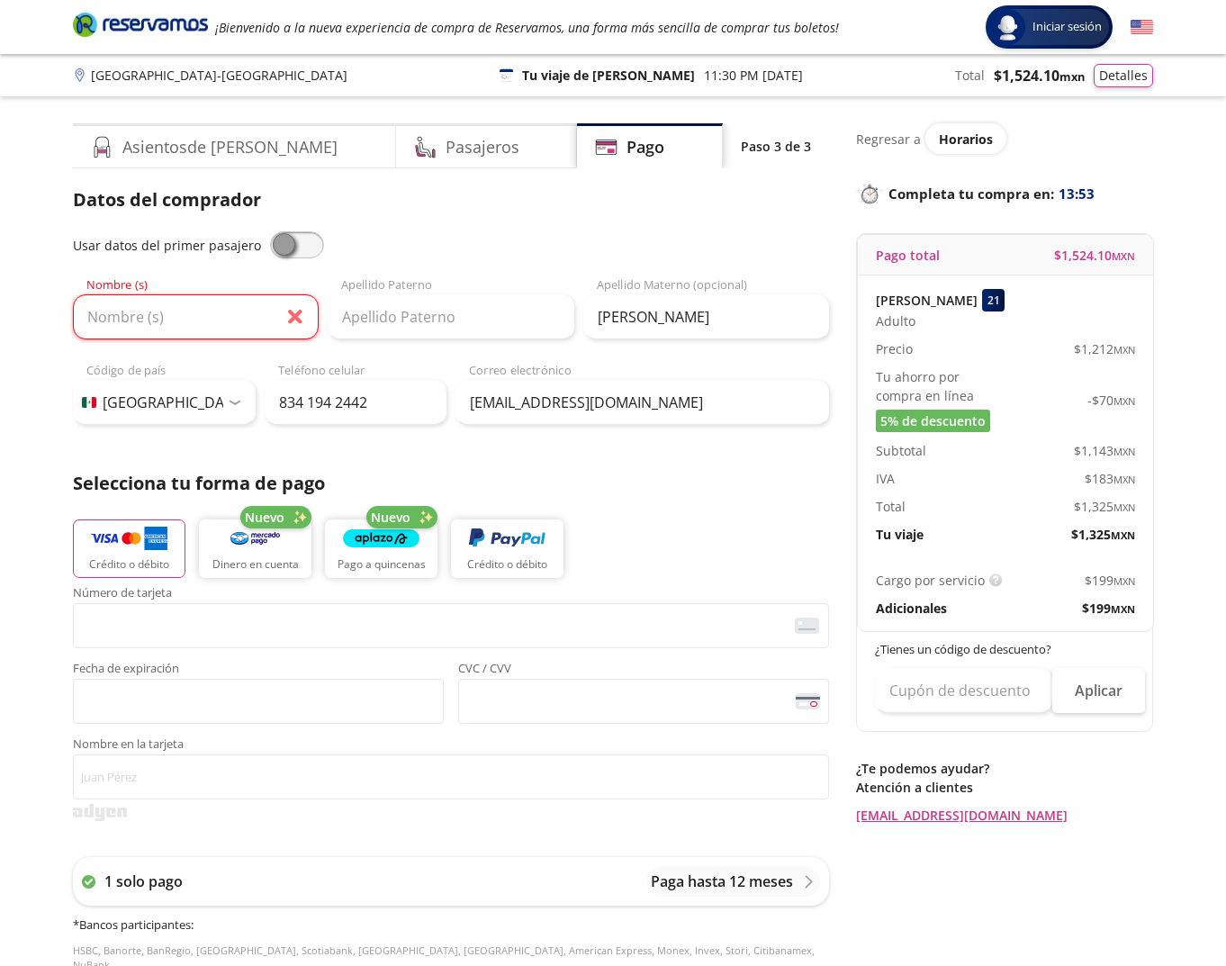
click at [270, 242] on span at bounding box center [297, 244] width 54 height 27
click at [270, 231] on input "checkbox" at bounding box center [270, 231] width 0 height 0
type input "Isaias"
type input "[PERSON_NAME]"
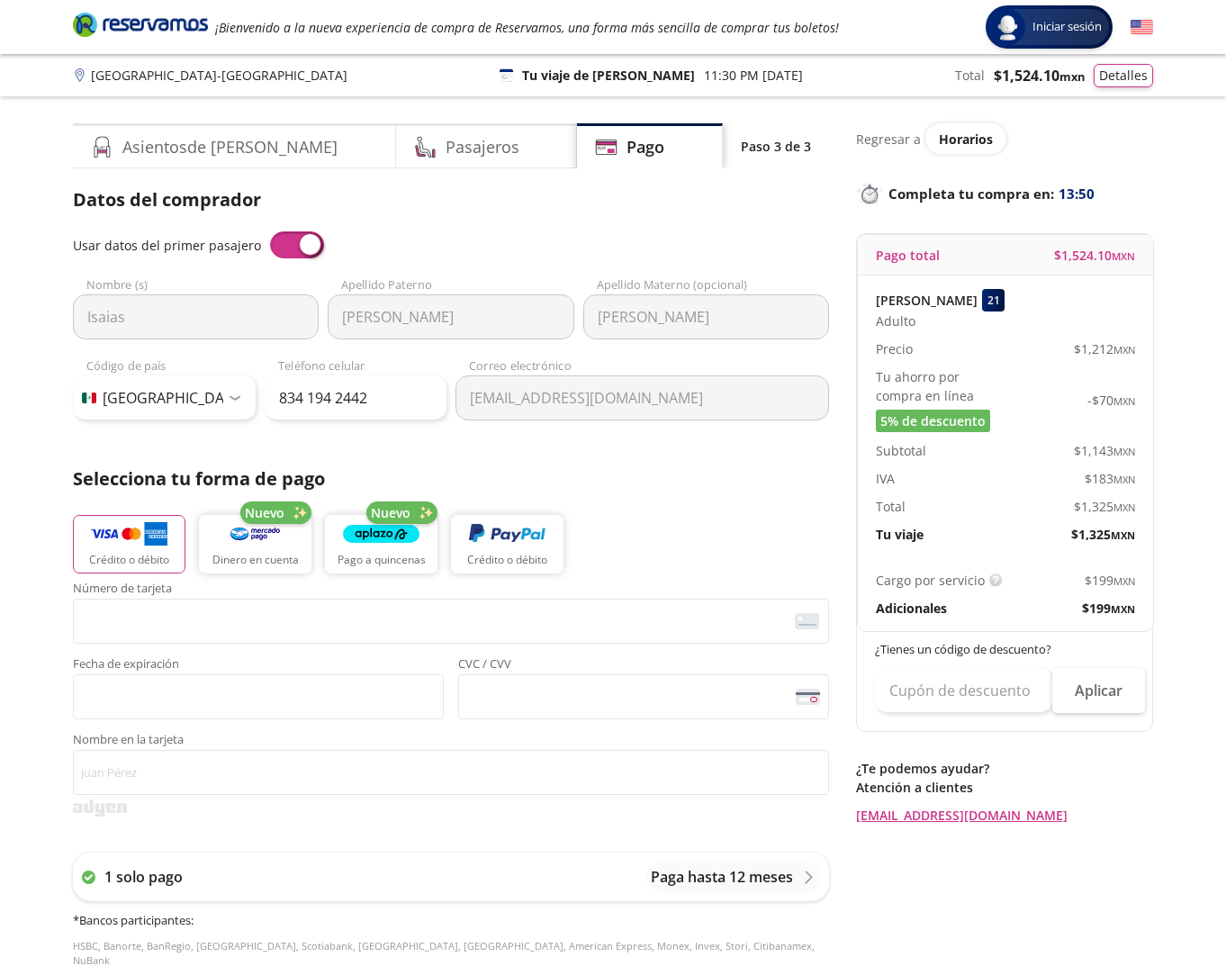
click at [295, 239] on span at bounding box center [297, 244] width 54 height 27
click at [270, 231] on input "checkbox" at bounding box center [270, 231] width 0 height 0
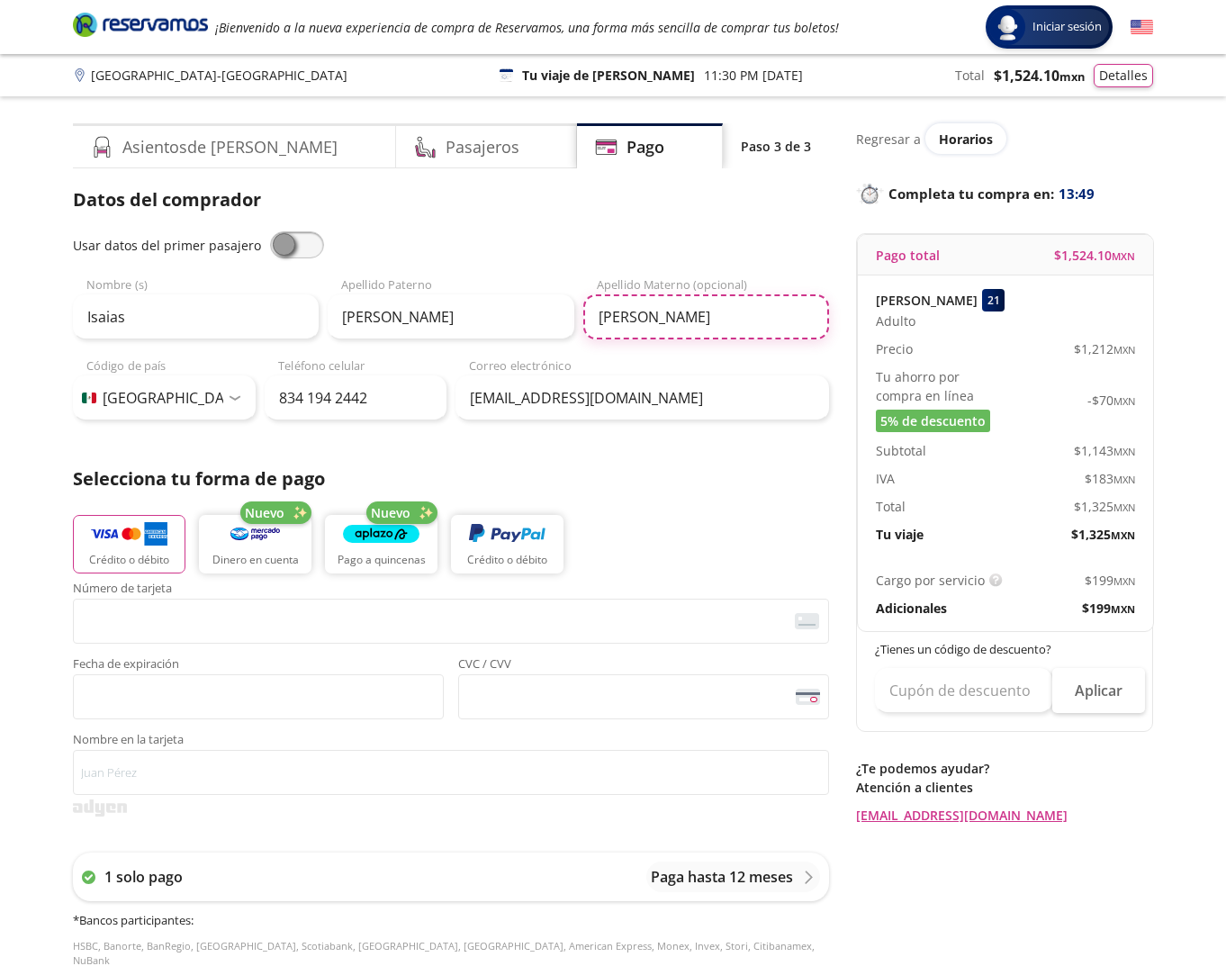
drag, startPoint x: 678, startPoint y: 317, endPoint x: 580, endPoint y: 317, distance: 98.1
click at [578, 315] on div "Isaias Nombre (s) [PERSON_NAME] Apellido [PERSON_NAME] Apellido Materno (opcion…" at bounding box center [451, 307] width 756 height 63
type input "z"
type input "Zurita"
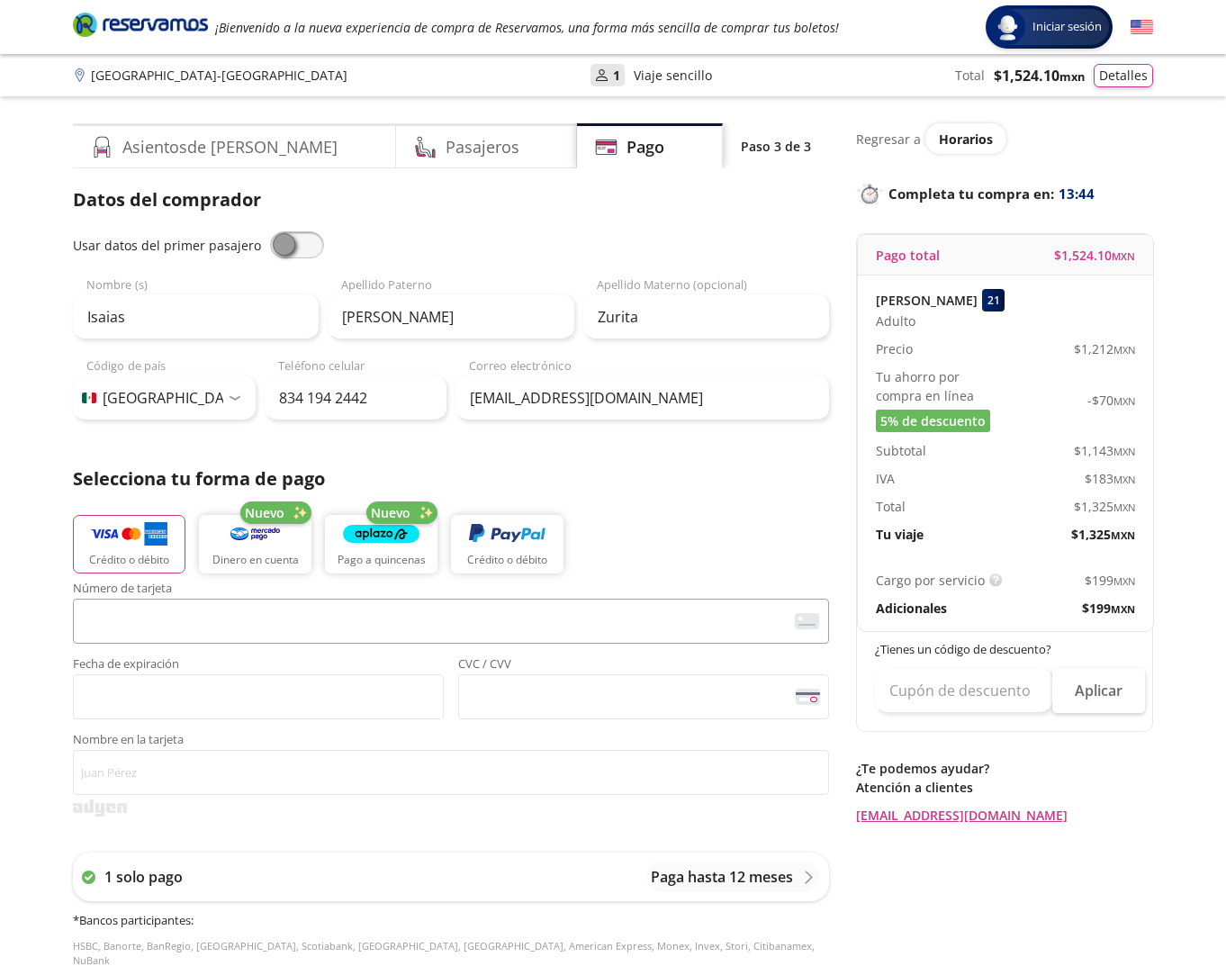
click at [743, 599] on span "<p>Your browser does not support iframes.</p>" at bounding box center [451, 620] width 756 height 45
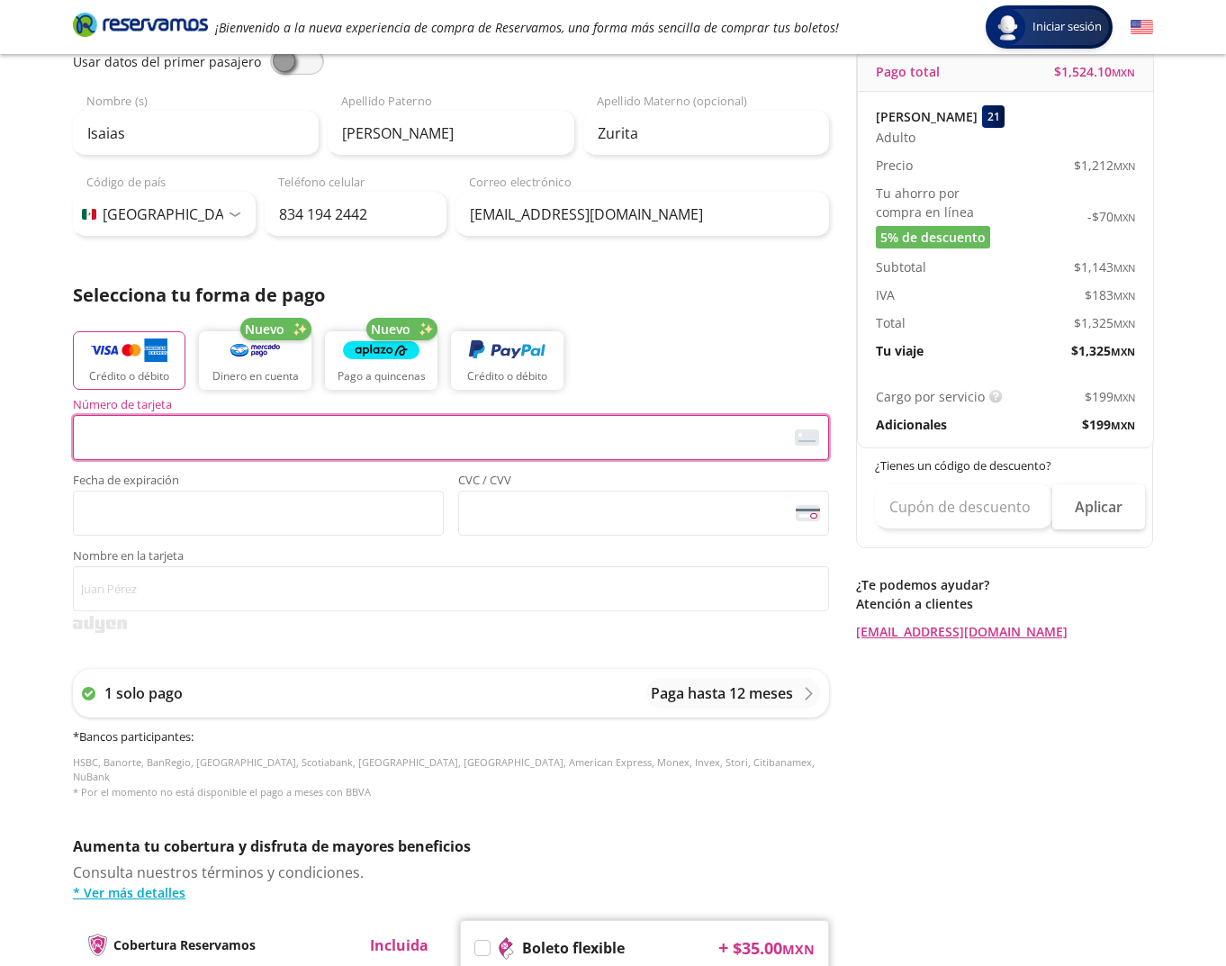
scroll to position [270, 0]
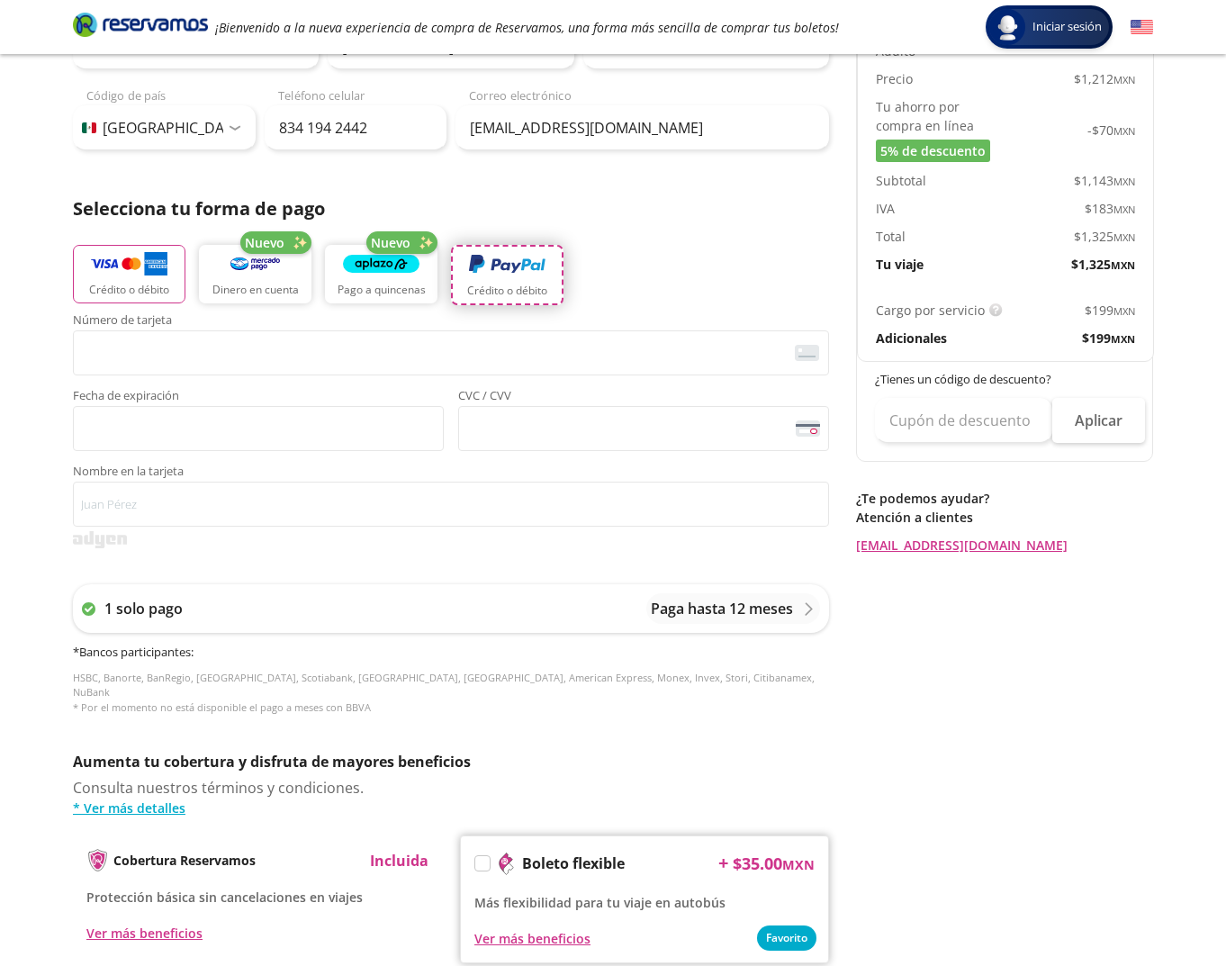
click at [491, 300] on button "Crédito o débito" at bounding box center [507, 275] width 112 height 60
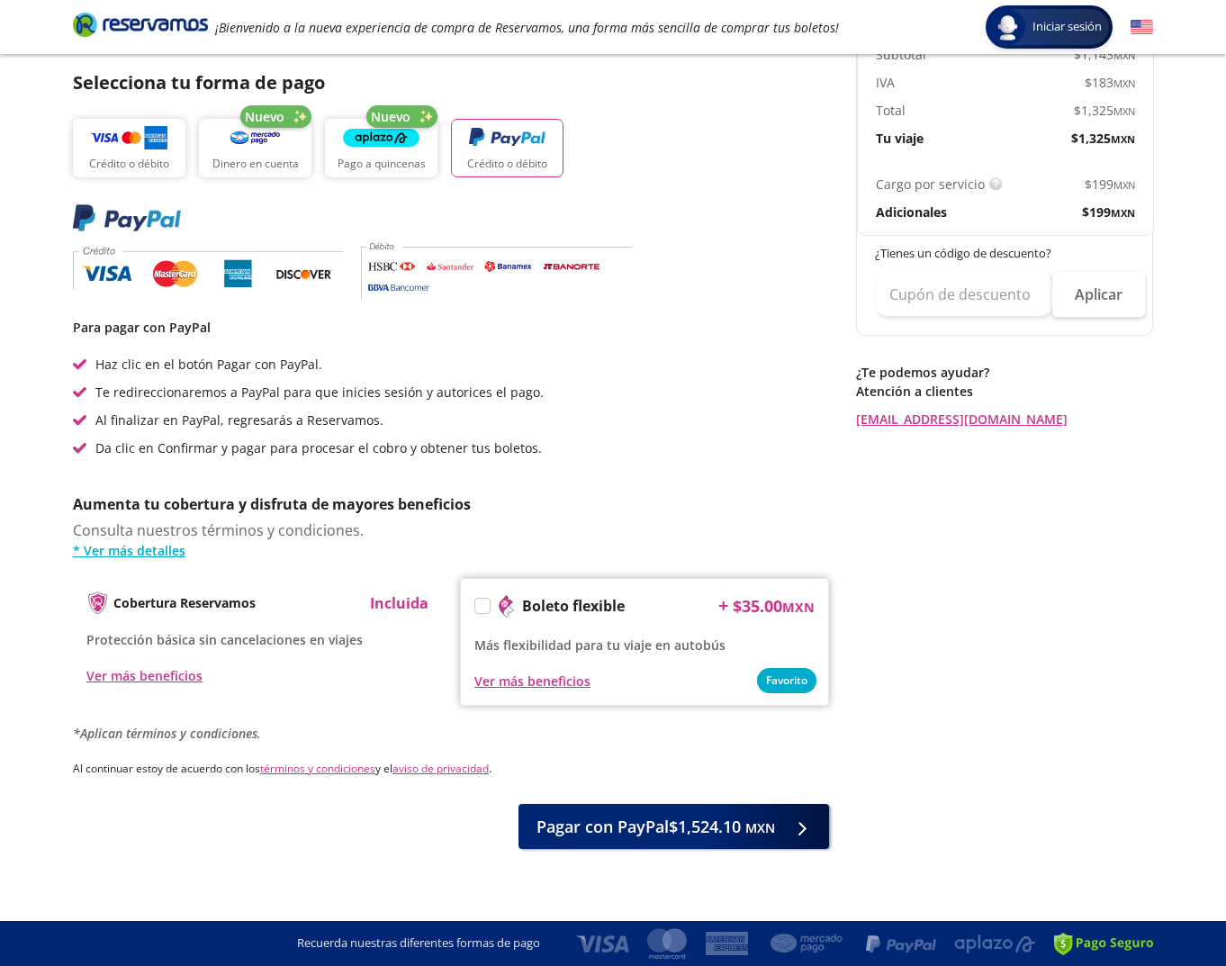
scroll to position [395, 0]
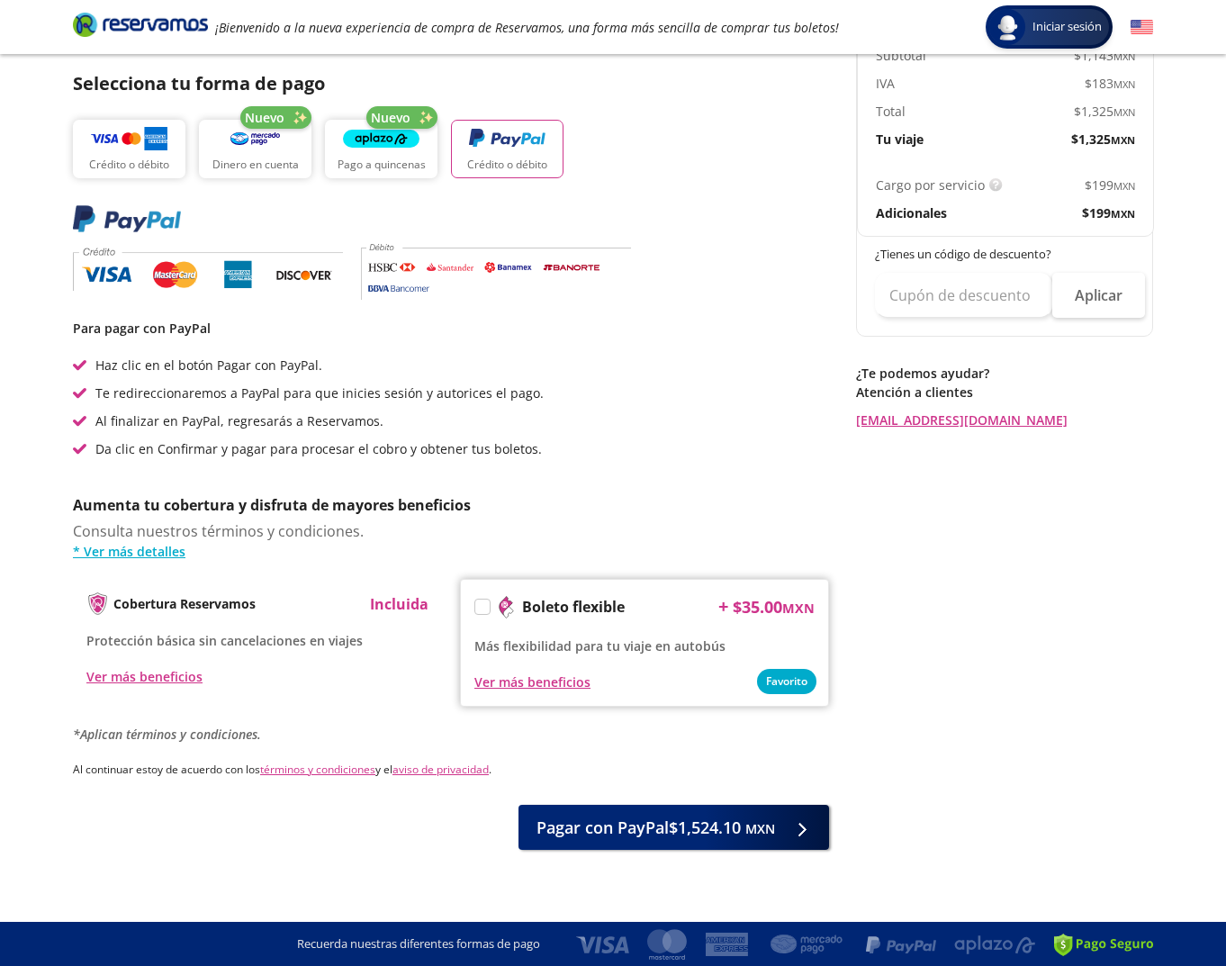
click at [479, 608] on label at bounding box center [482, 606] width 14 height 14
click at [479, 608] on input "Boleto flexible" at bounding box center [481, 610] width 12 height 12
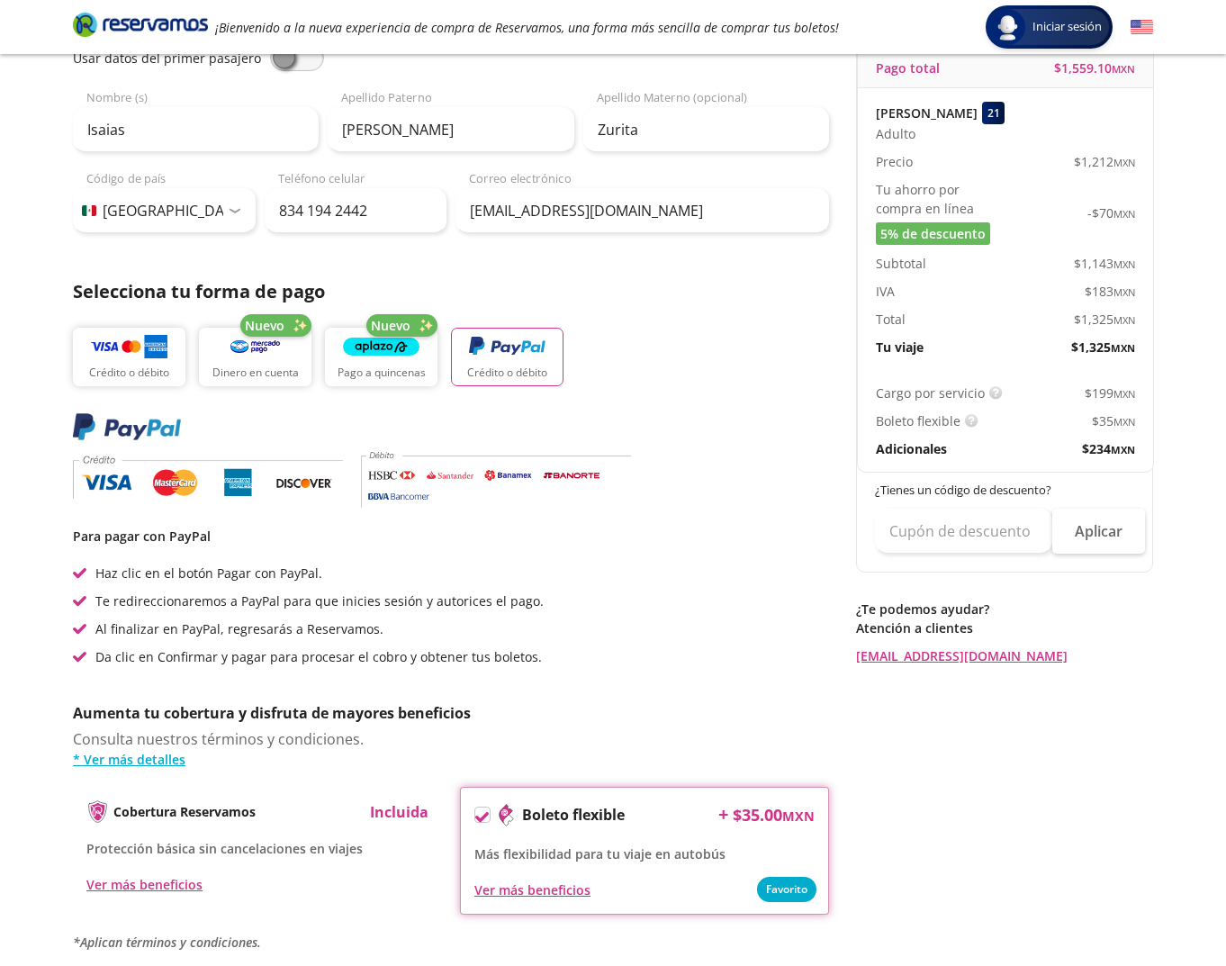
scroll to position [215, 0]
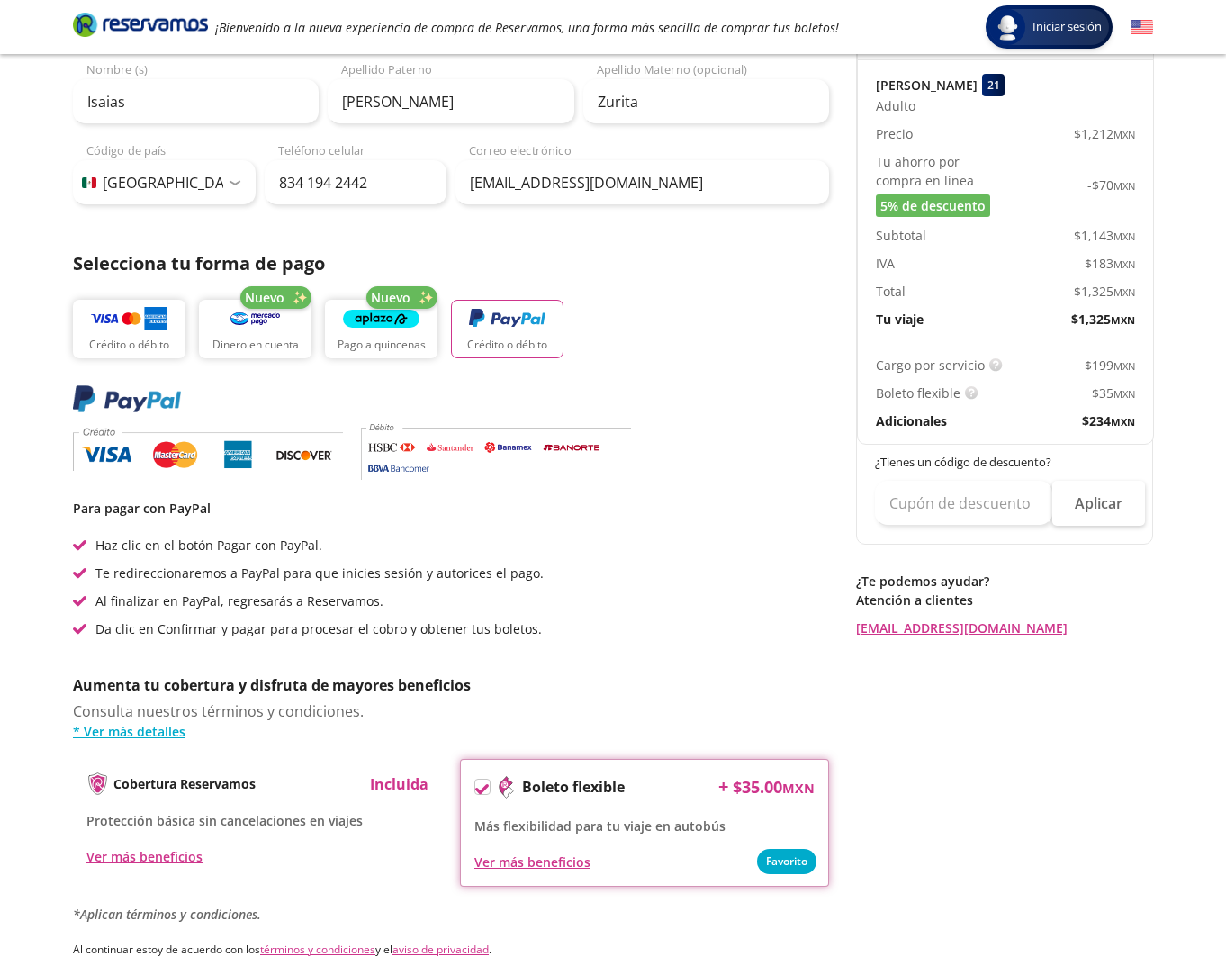
click at [475, 788] on icon at bounding box center [481, 789] width 13 height 10
click at [475, 788] on input "Boleto flexible" at bounding box center [481, 790] width 12 height 12
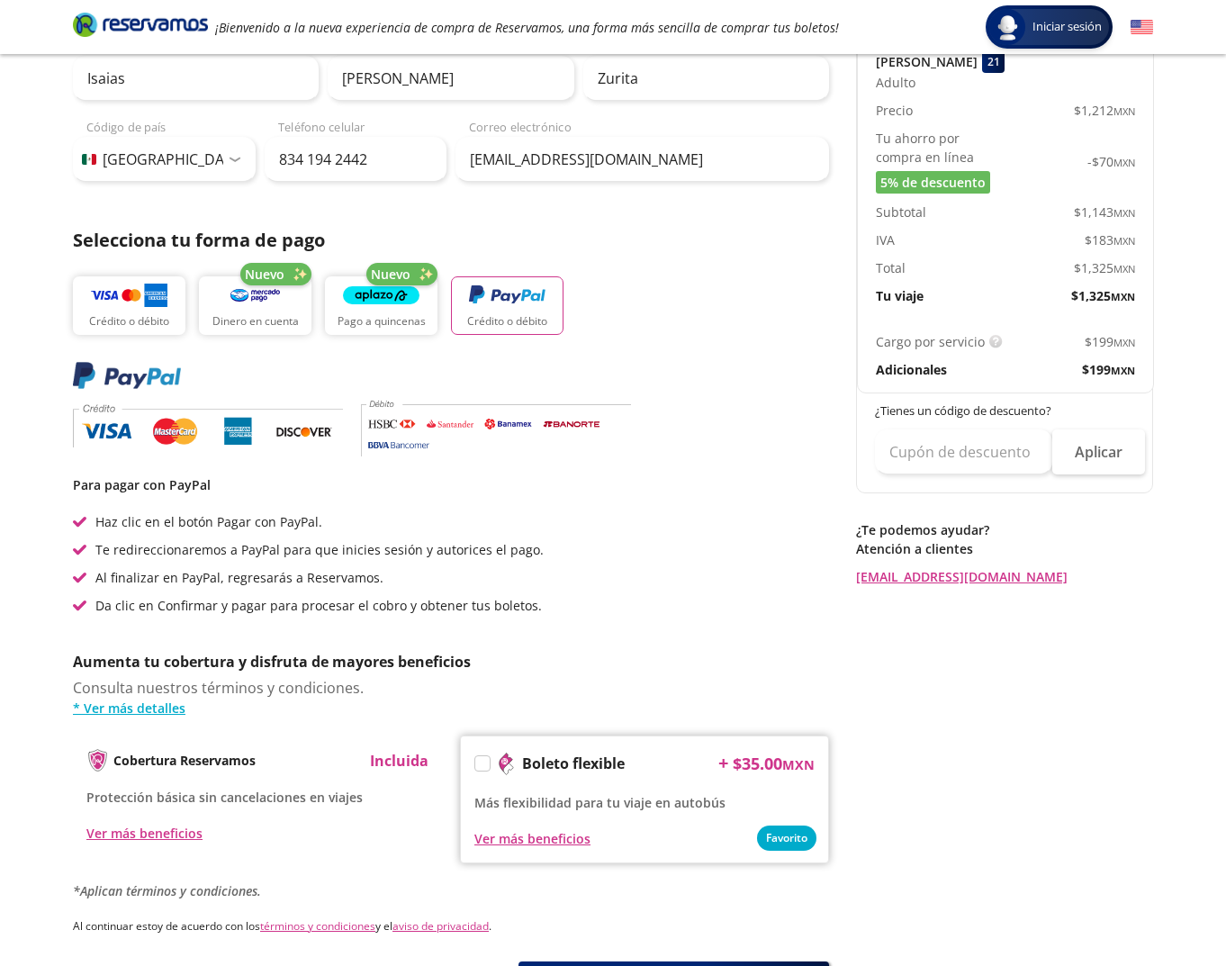
scroll to position [125, 0]
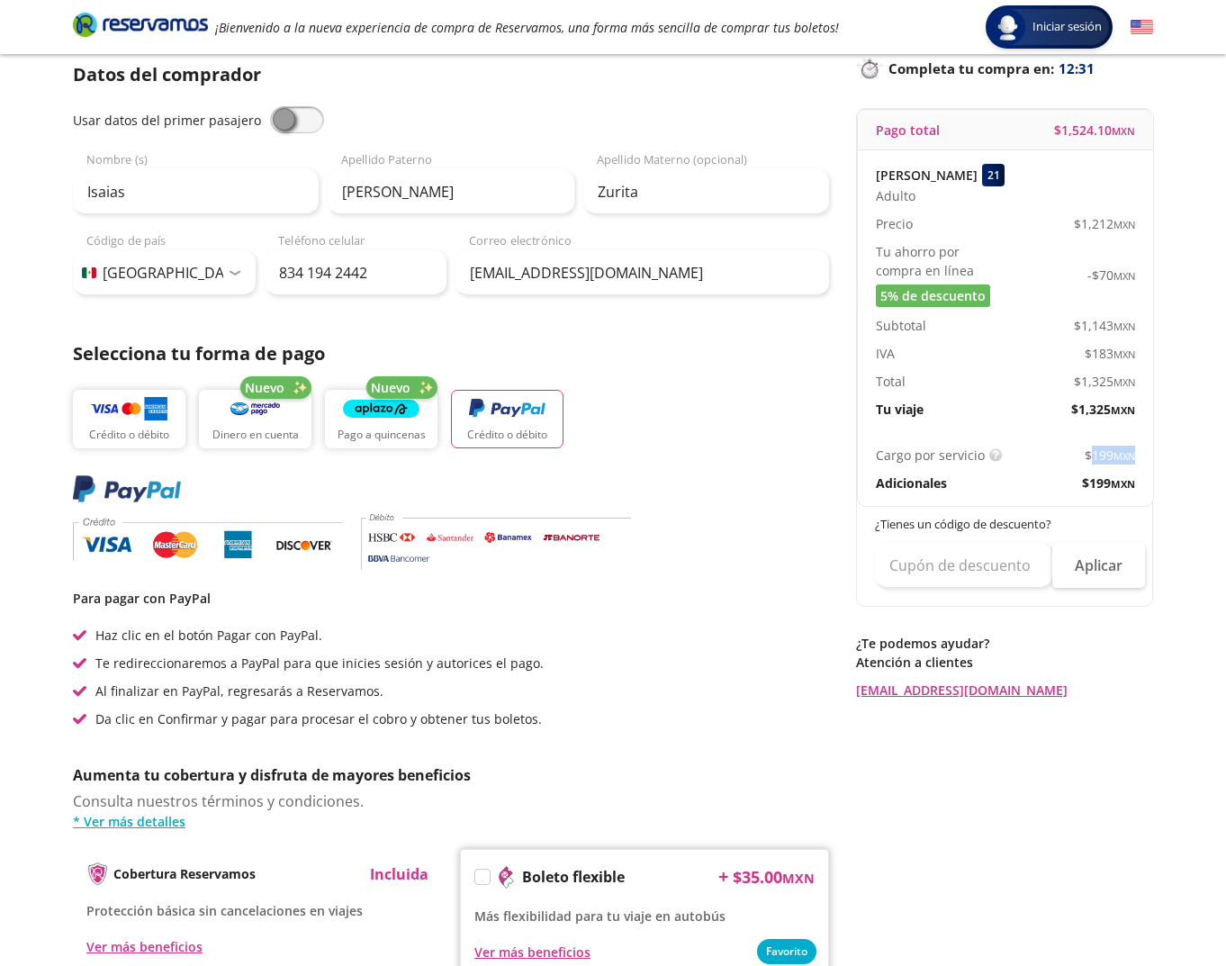
drag, startPoint x: 1089, startPoint y: 450, endPoint x: 1129, endPoint y: 466, distance: 43.6
click at [1129, 465] on div "Cargo por servicio Esto nos permite seguir trabajando para ofrecerte la mayor c…" at bounding box center [1005, 469] width 295 height 74
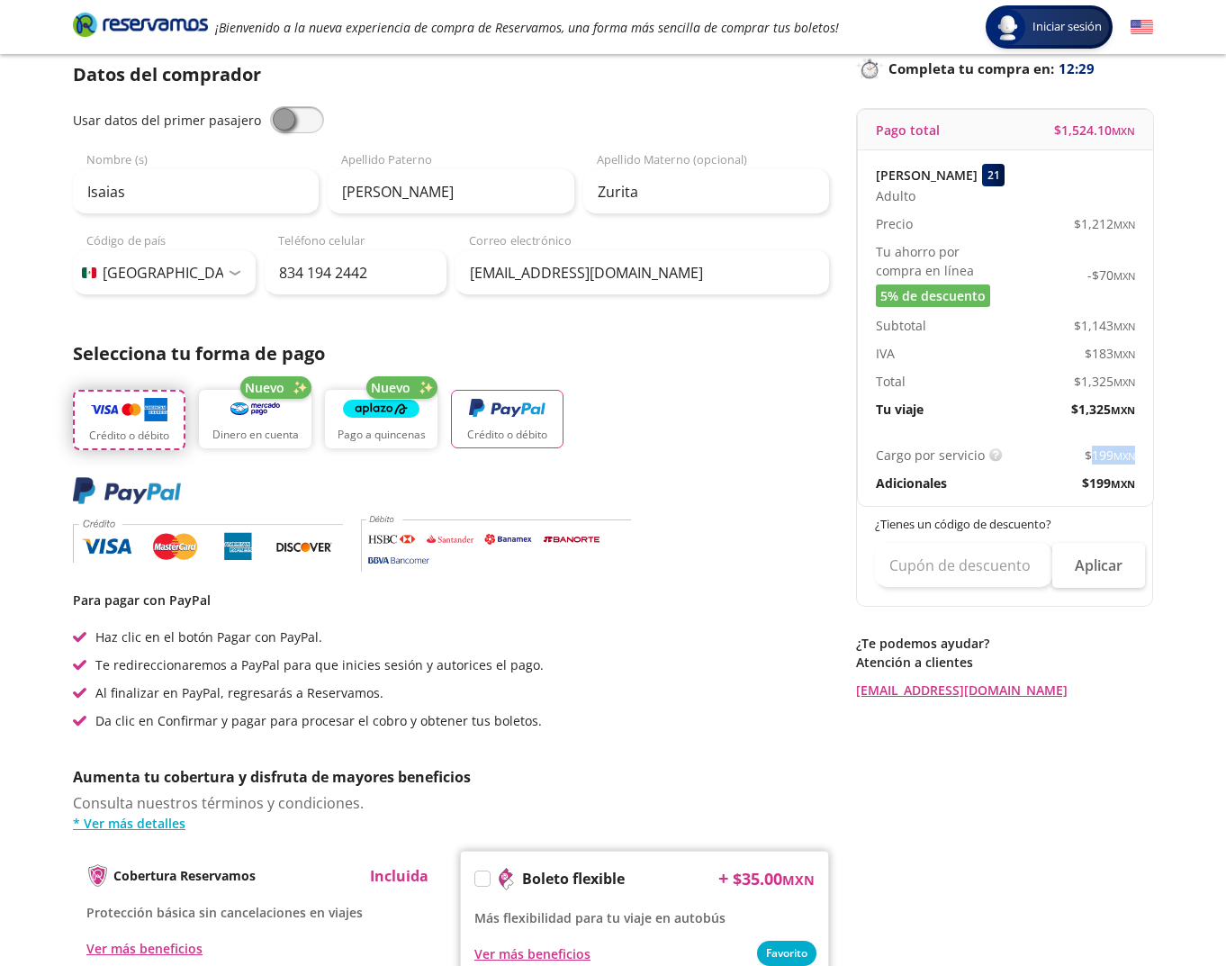
click at [155, 426] on button "Crédito o débito" at bounding box center [129, 420] width 112 height 60
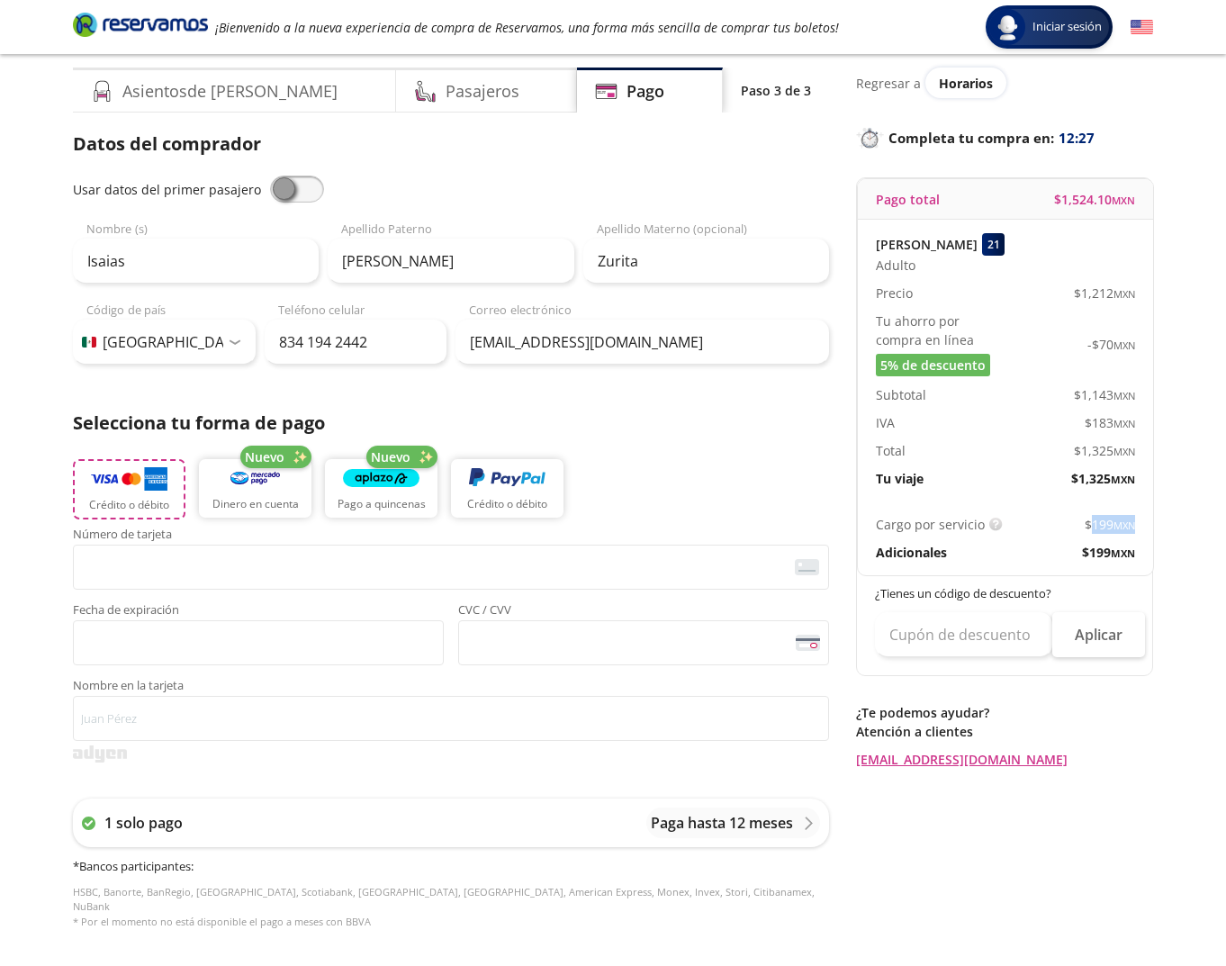
scroll to position [0, 0]
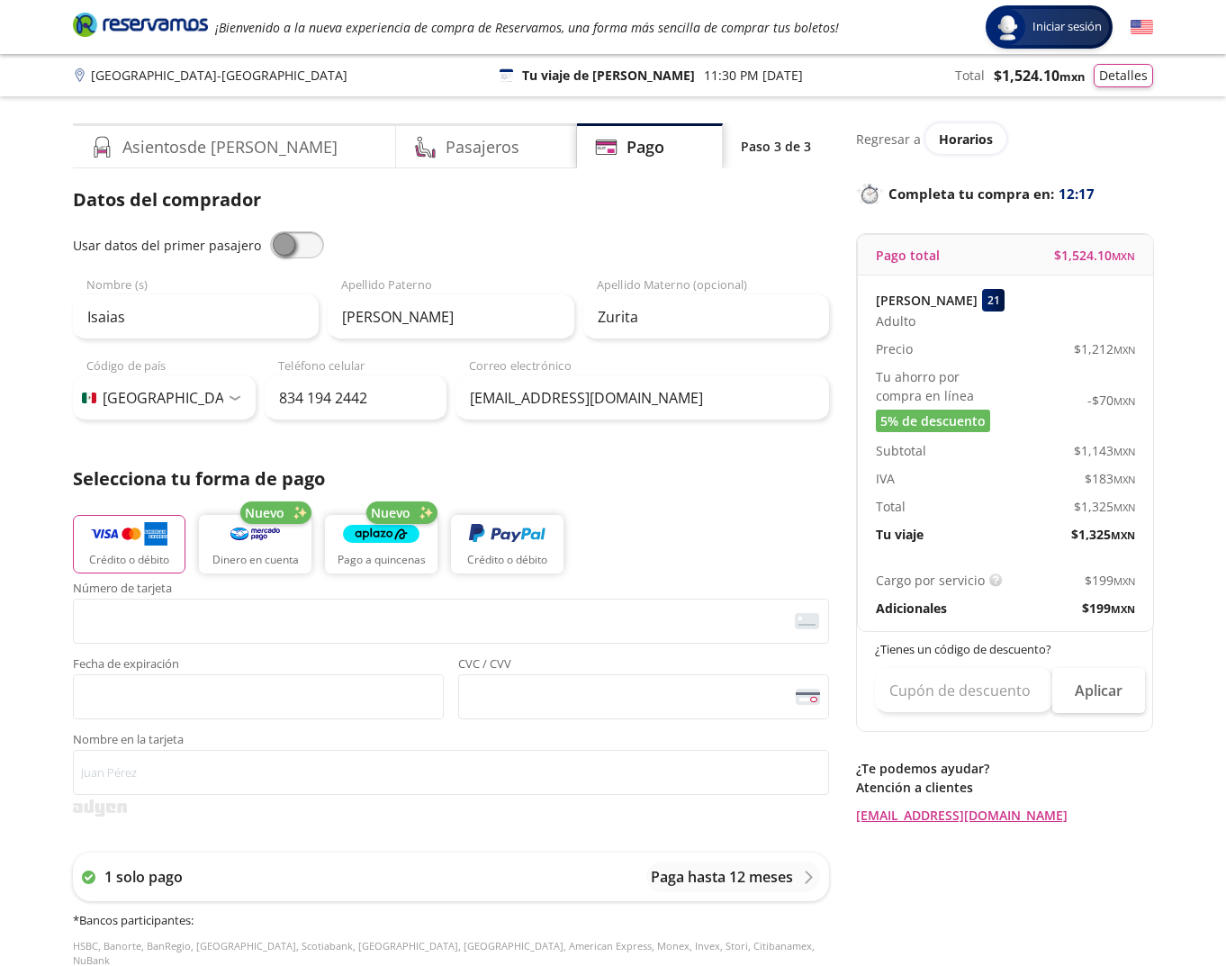
click at [1170, 582] on div "Group 9 Created with Sketch. Pago [GEOGRAPHIC_DATA] - [GEOGRAPHIC_DATA] Iniciar…" at bounding box center [613, 745] width 1226 height 1491
